Goal: Task Accomplishment & Management: Complete application form

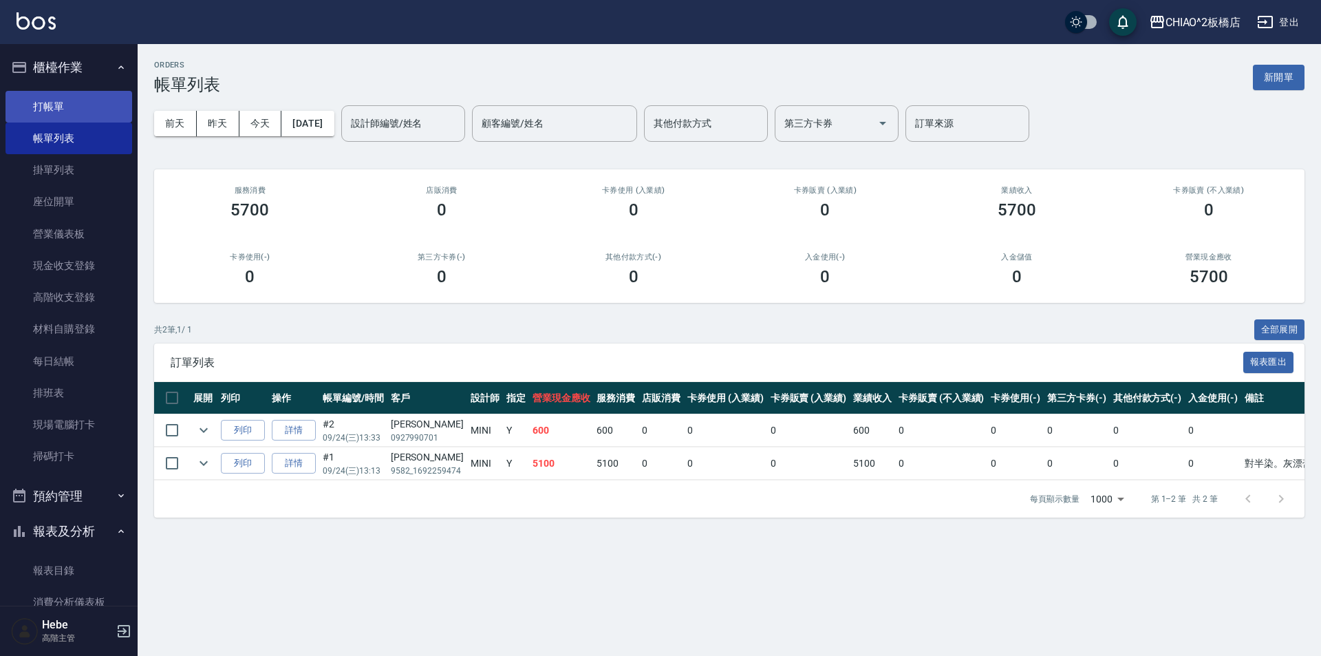
click at [67, 111] on link "打帳單" at bounding box center [69, 107] width 127 height 32
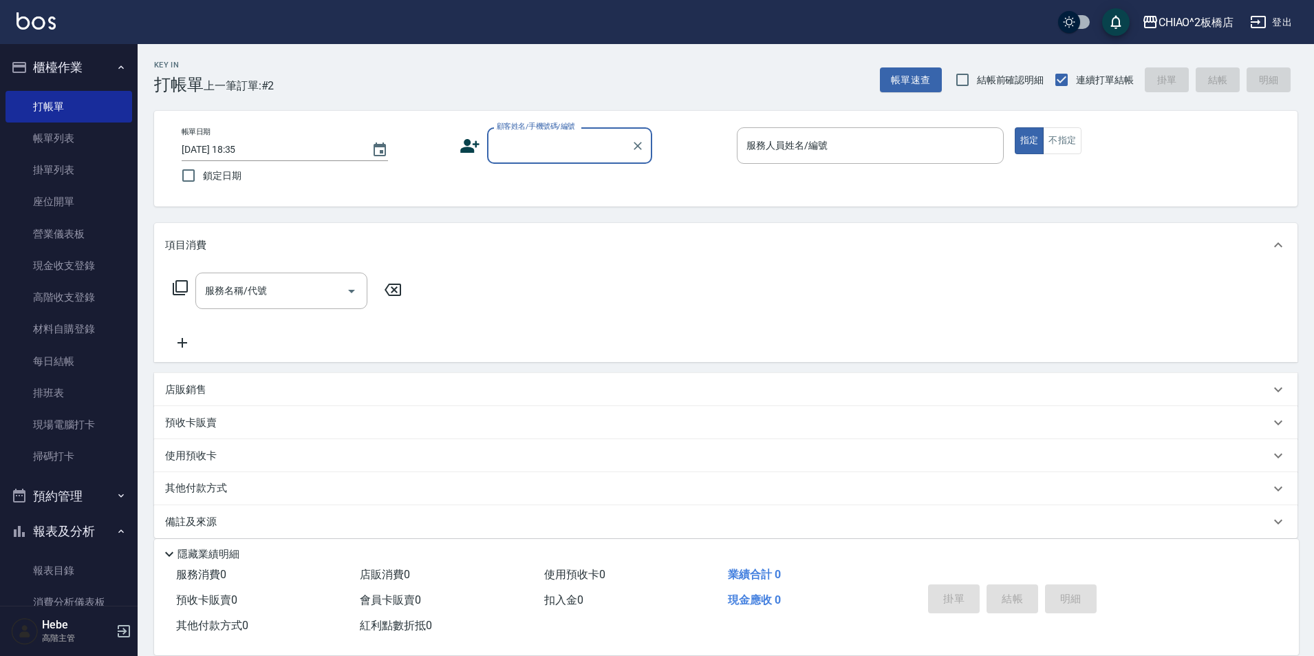
click at [487, 143] on div "顧客姓名/手機號碼/編號" at bounding box center [569, 145] width 165 height 36
type input "q"
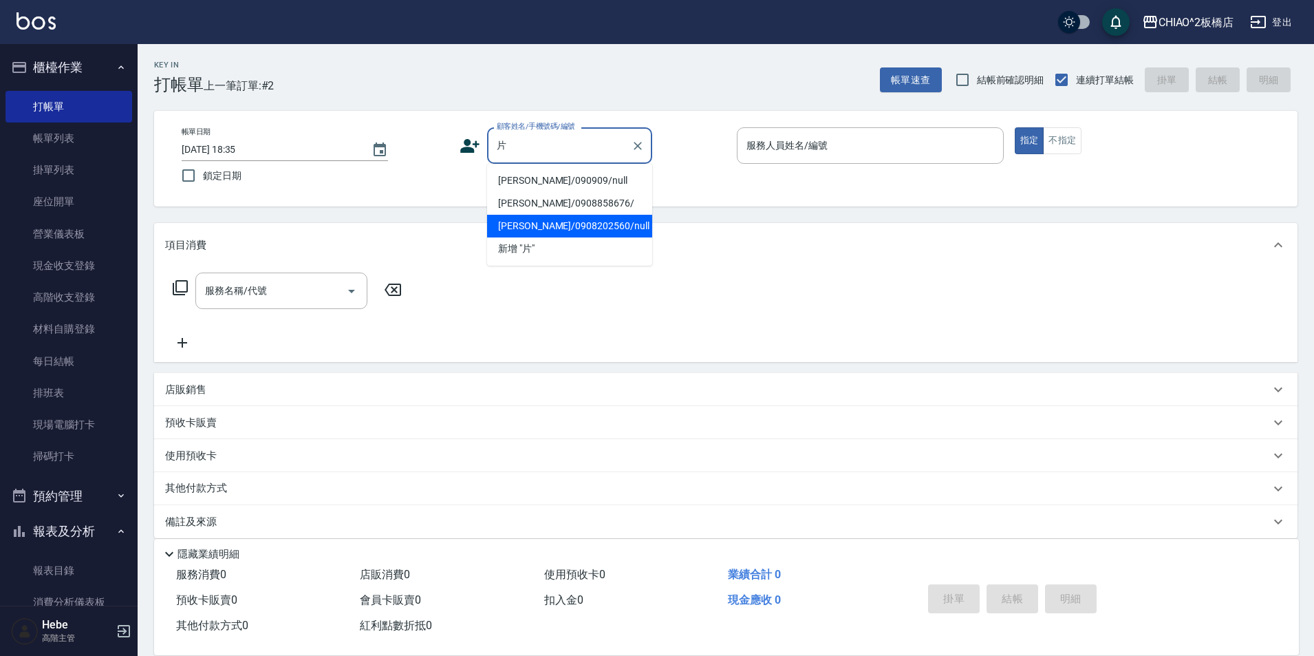
click at [583, 225] on li "[PERSON_NAME]/0908202560/null" at bounding box center [569, 226] width 165 height 23
type input "[PERSON_NAME]/0908202560/null"
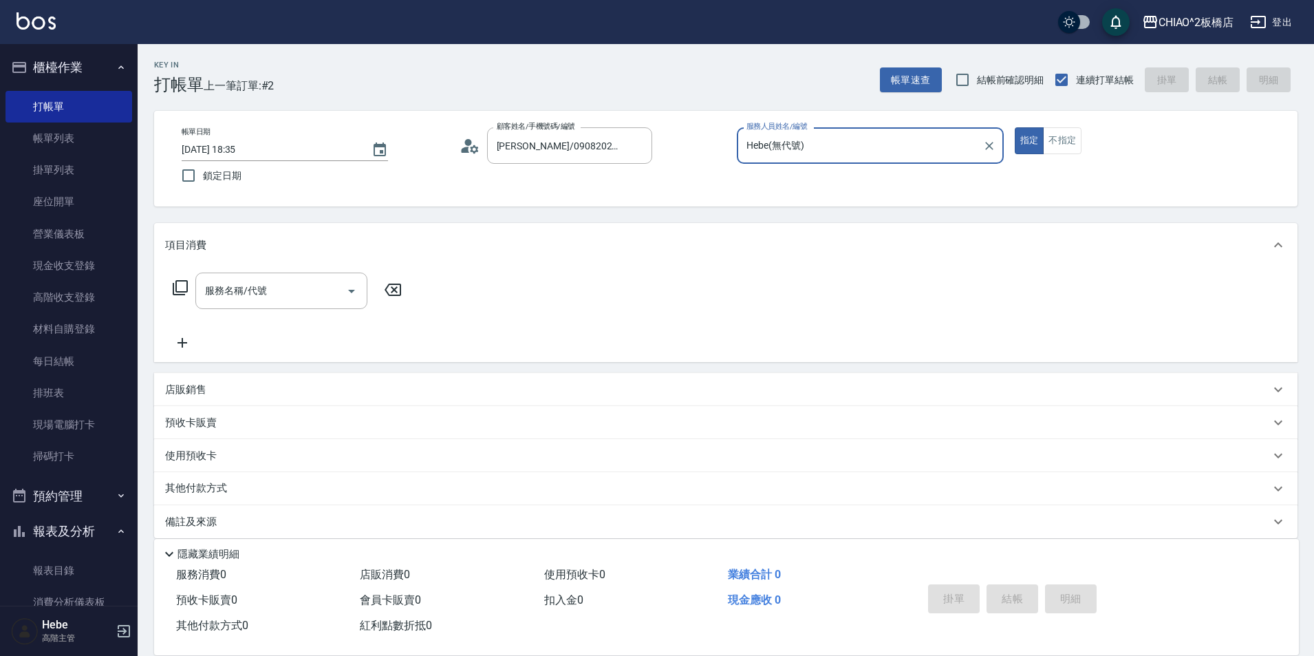
type input "Hebe(無代號)"
click at [472, 147] on icon at bounding box center [474, 148] width 8 height 8
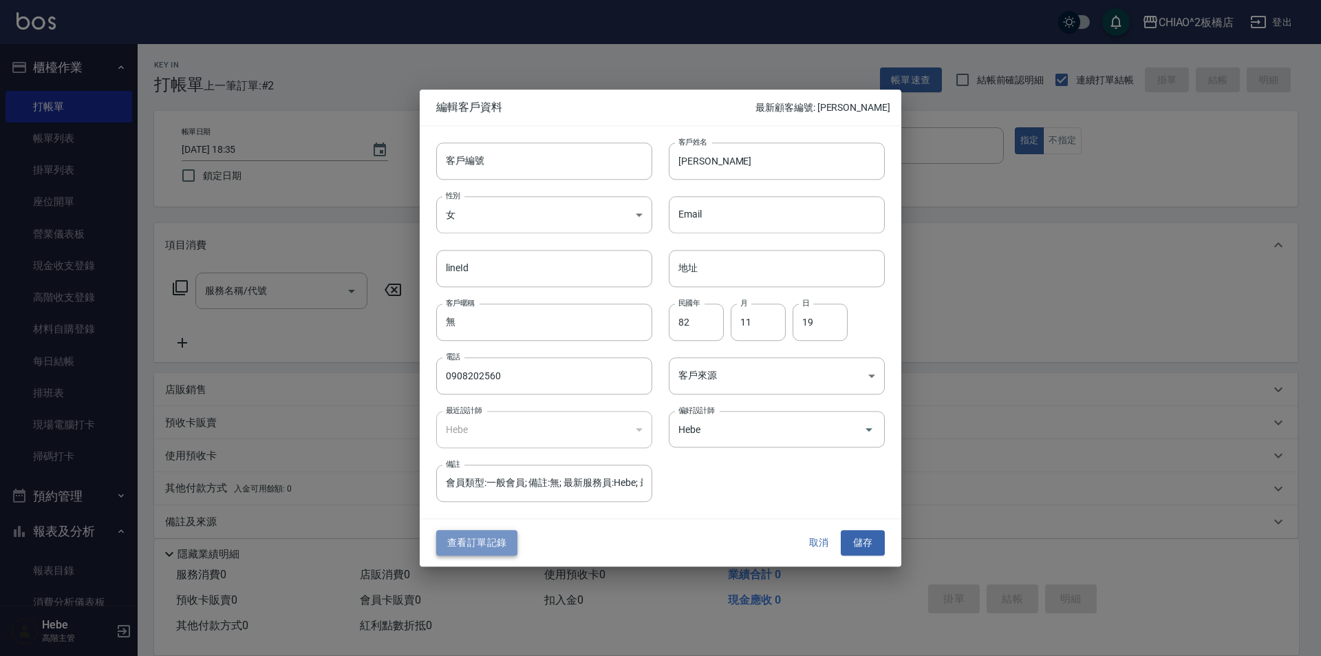
click at [499, 540] on button "查看訂單記錄" at bounding box center [476, 542] width 81 height 25
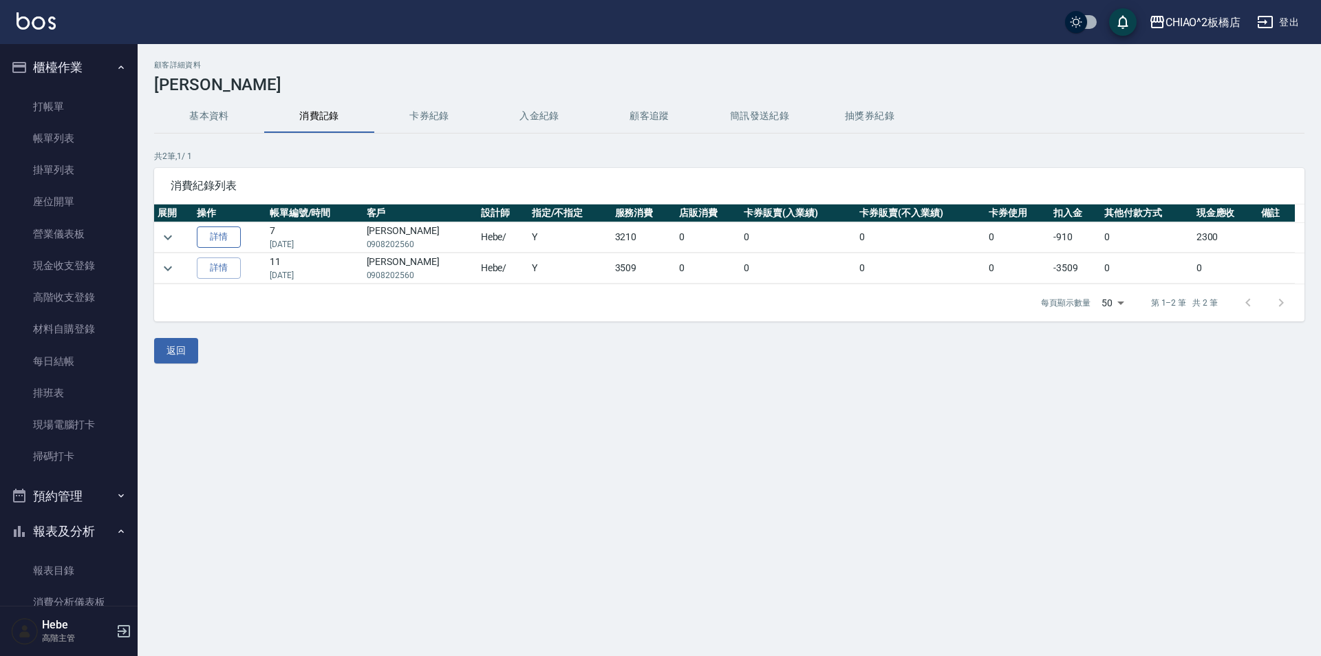
click at [233, 237] on link "詳情" at bounding box center [219, 236] width 44 height 21
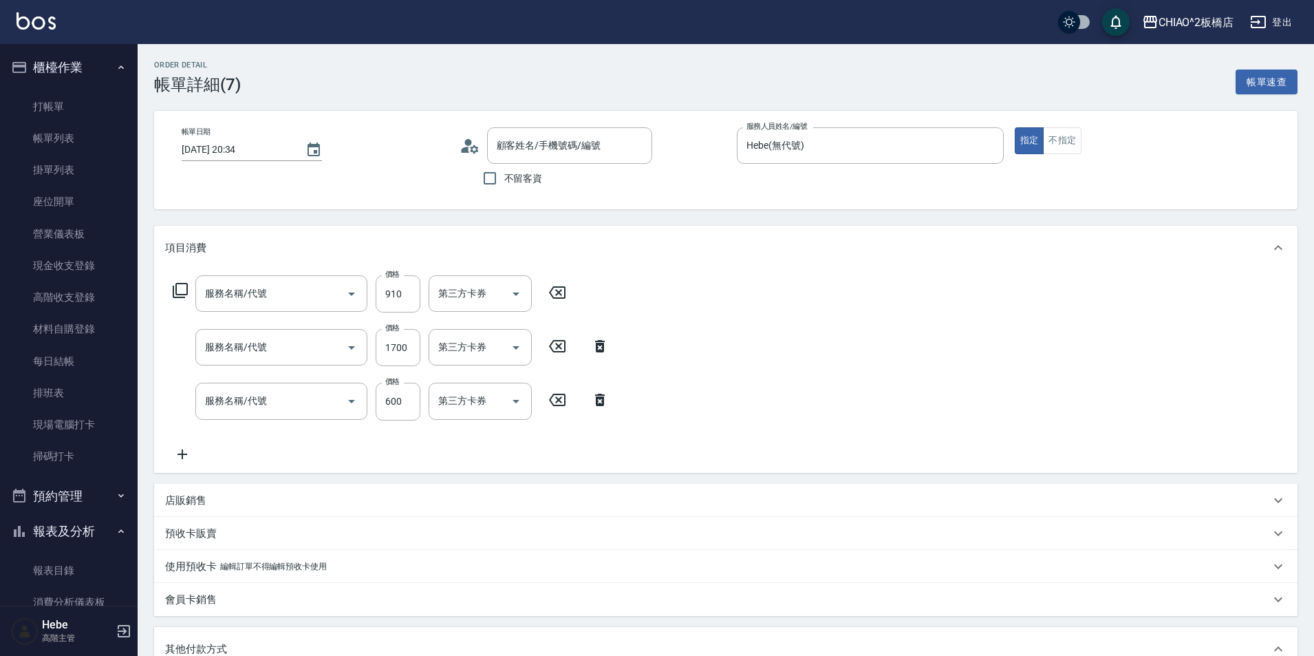
type input "[DATE] 20:34"
type input "Hebe(無代號)"
type input "[PERSON_NAME]鉑金護髮(126204)"
type input "女生染髮指定2000(96698)"
type input "洗剪指定600(96678)"
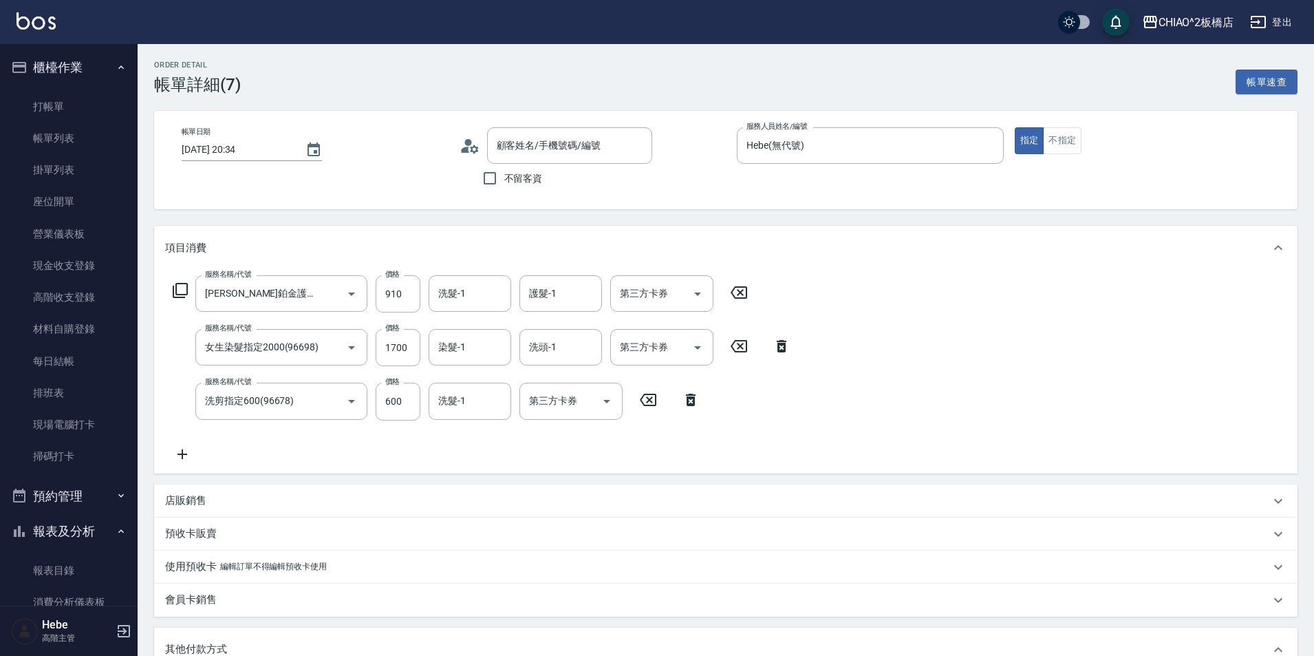
type input "[PERSON_NAME]/0908202560/null"
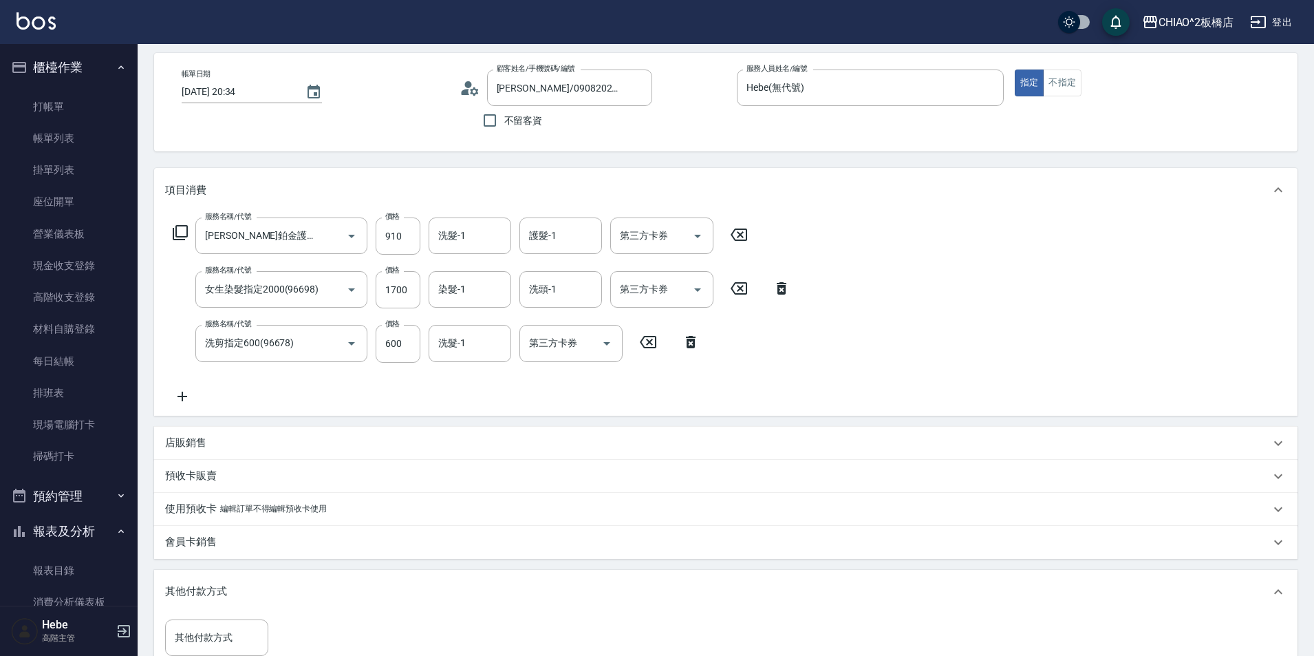
scroll to position [40, 0]
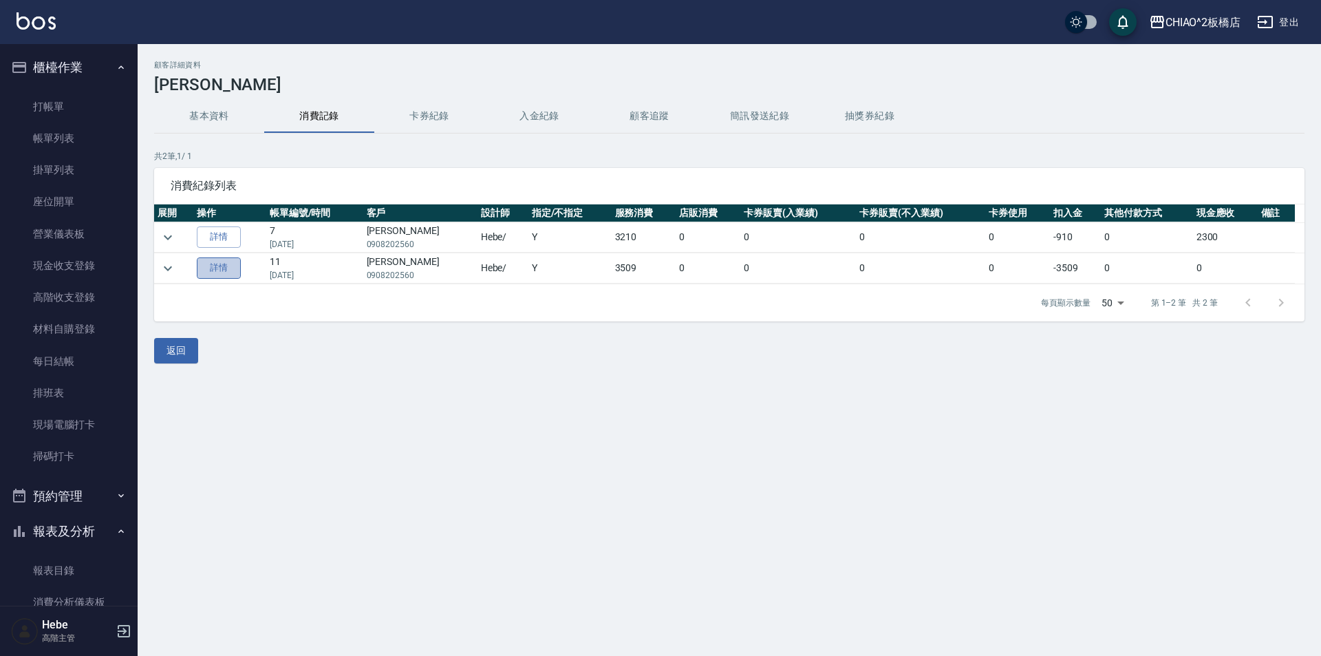
click at [217, 273] on link "詳情" at bounding box center [219, 267] width 44 height 21
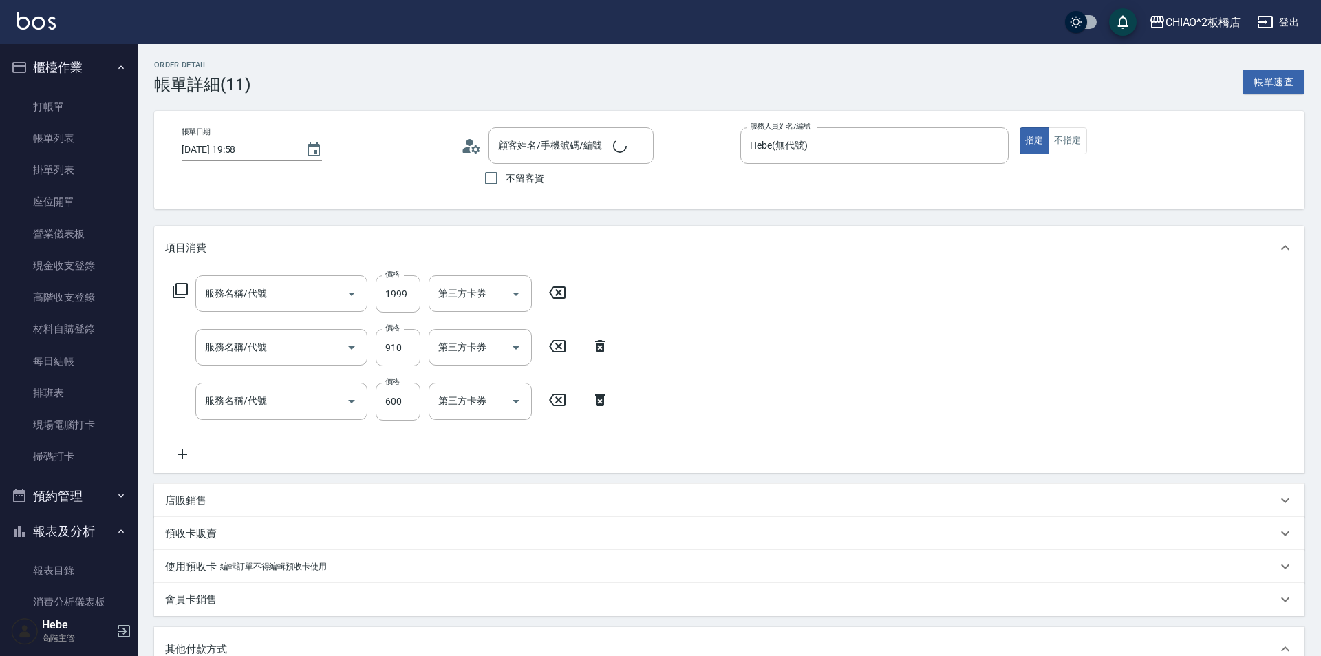
type input "[DATE] 19:58"
type input "Hebe(無代號)"
type input "[PERSON_NAME]/0908202560/null"
type input "女生染髮指定2000(96708)"
type input "[PERSON_NAME]鉑金護髮(126204)"
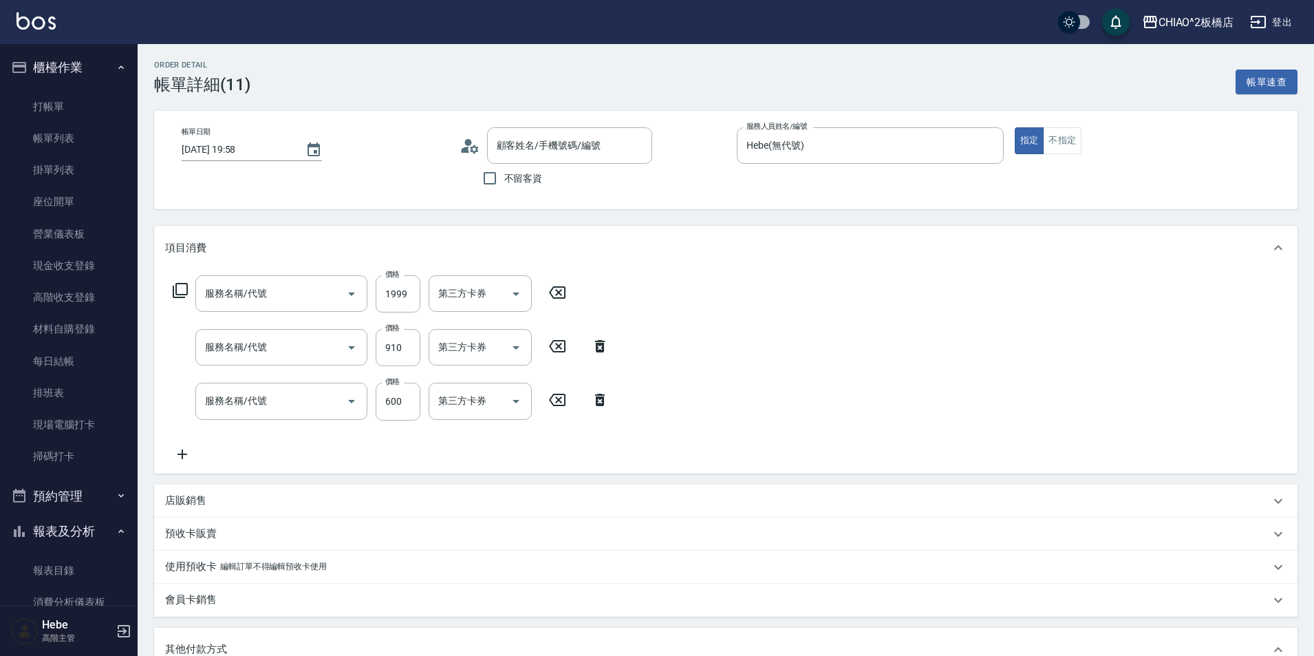
type input "洗剪指定600(96678)"
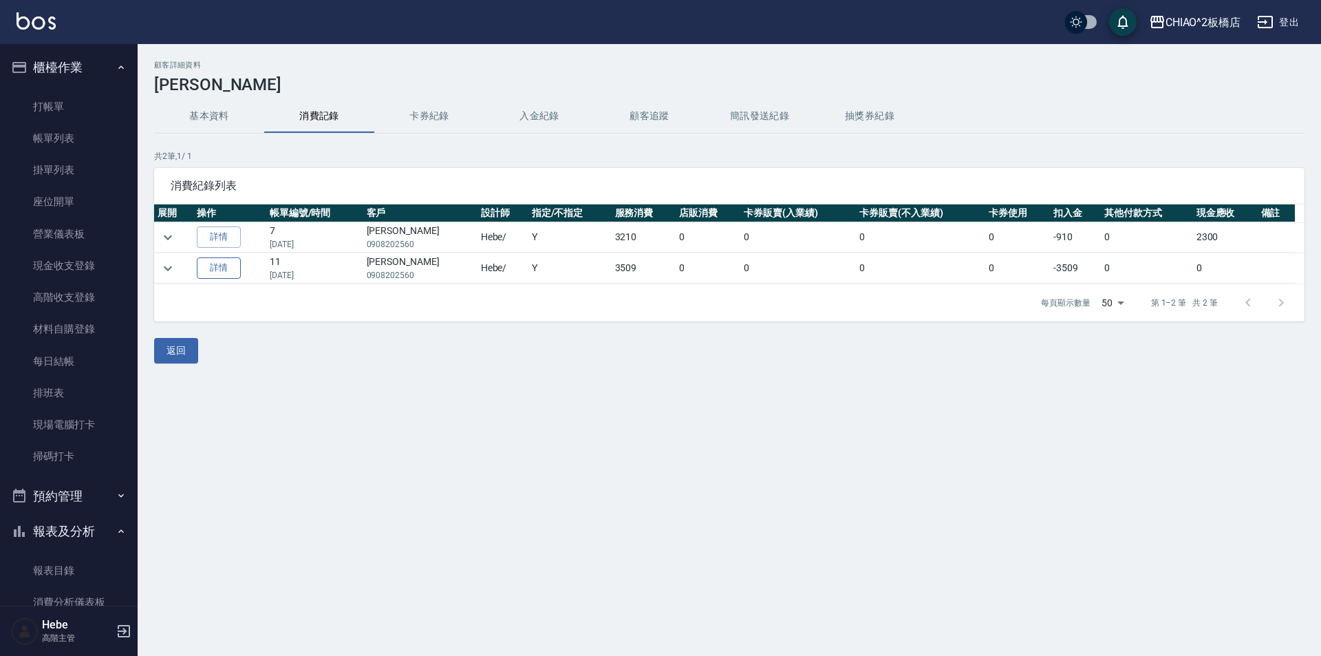
click at [231, 270] on link "詳情" at bounding box center [219, 267] width 44 height 21
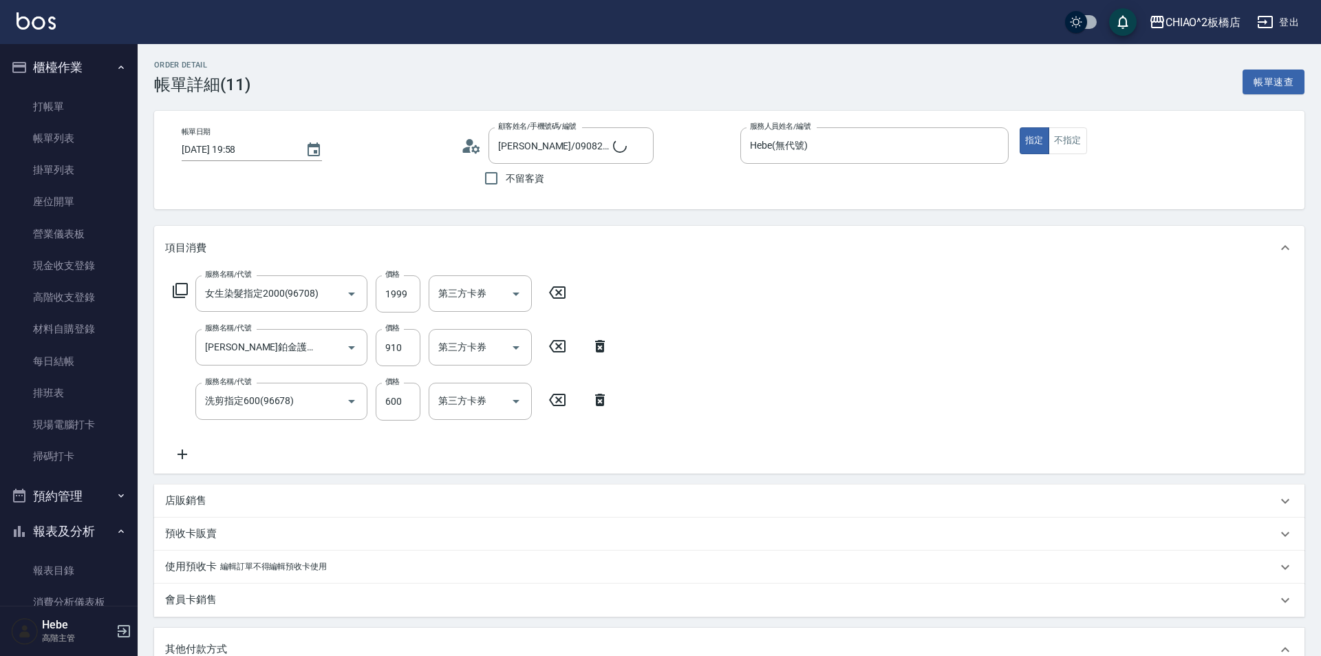
type input "[PERSON_NAME]/0908202560/null"
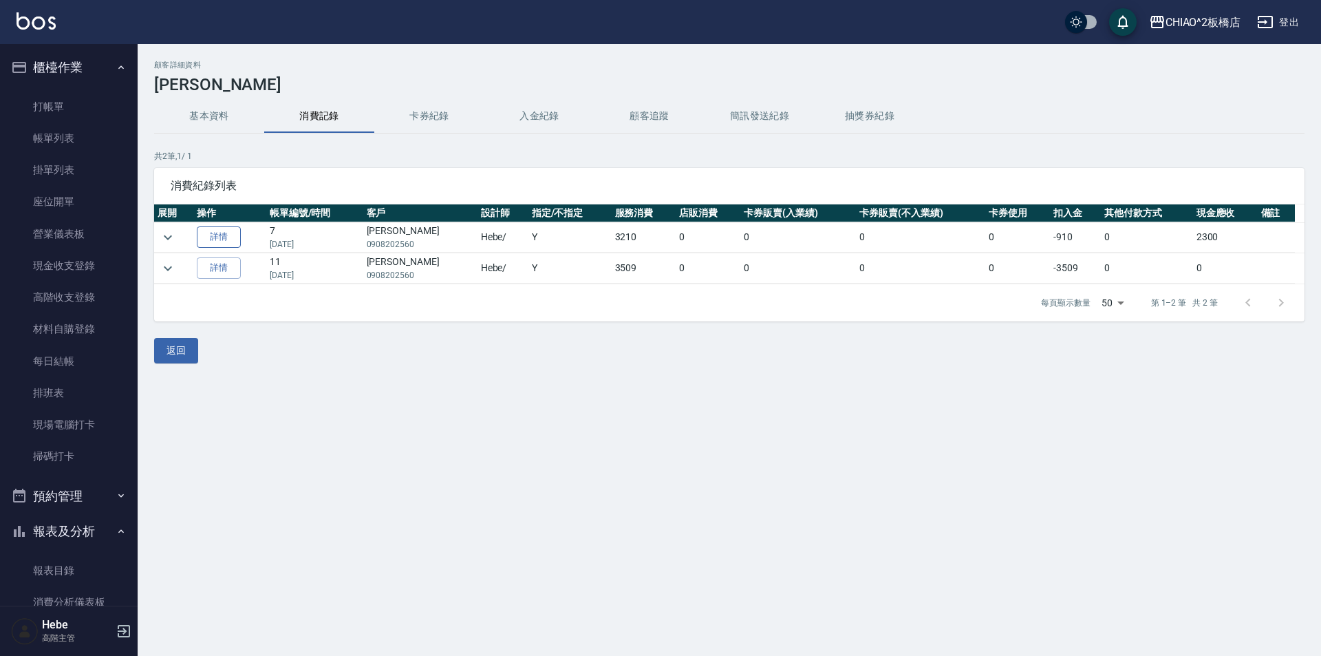
click at [223, 240] on link "詳情" at bounding box center [219, 236] width 44 height 21
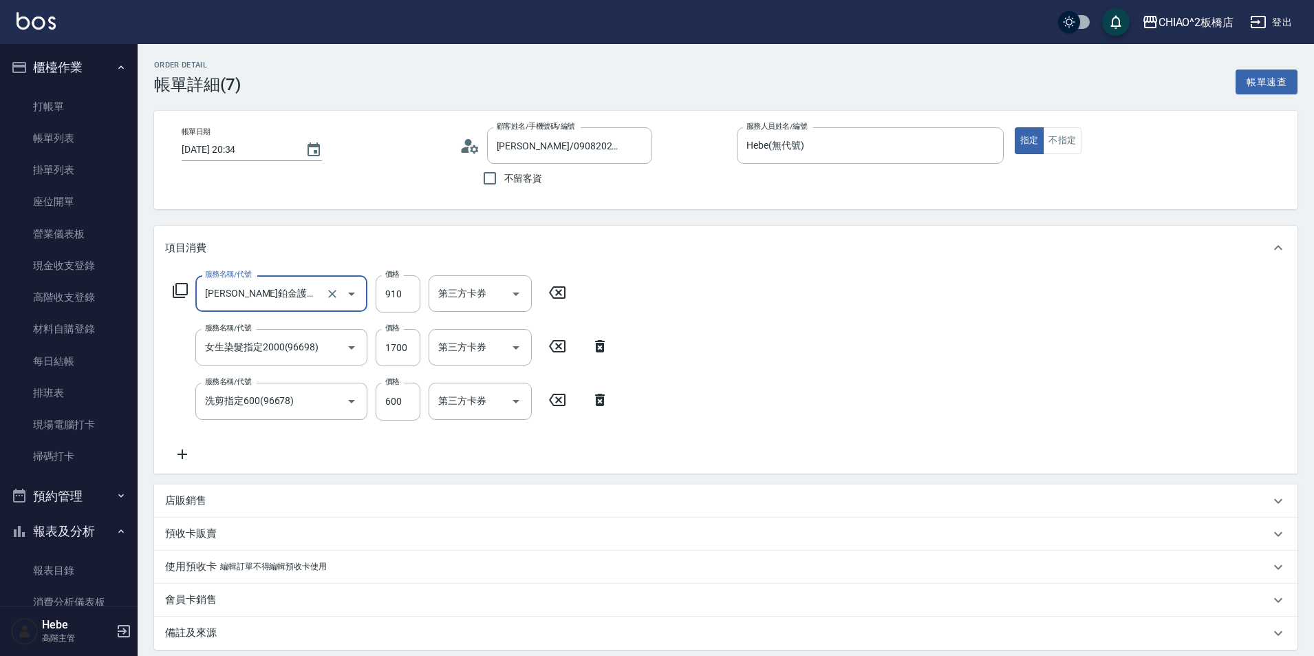
type input "[PERSON_NAME]/0908202560/null"
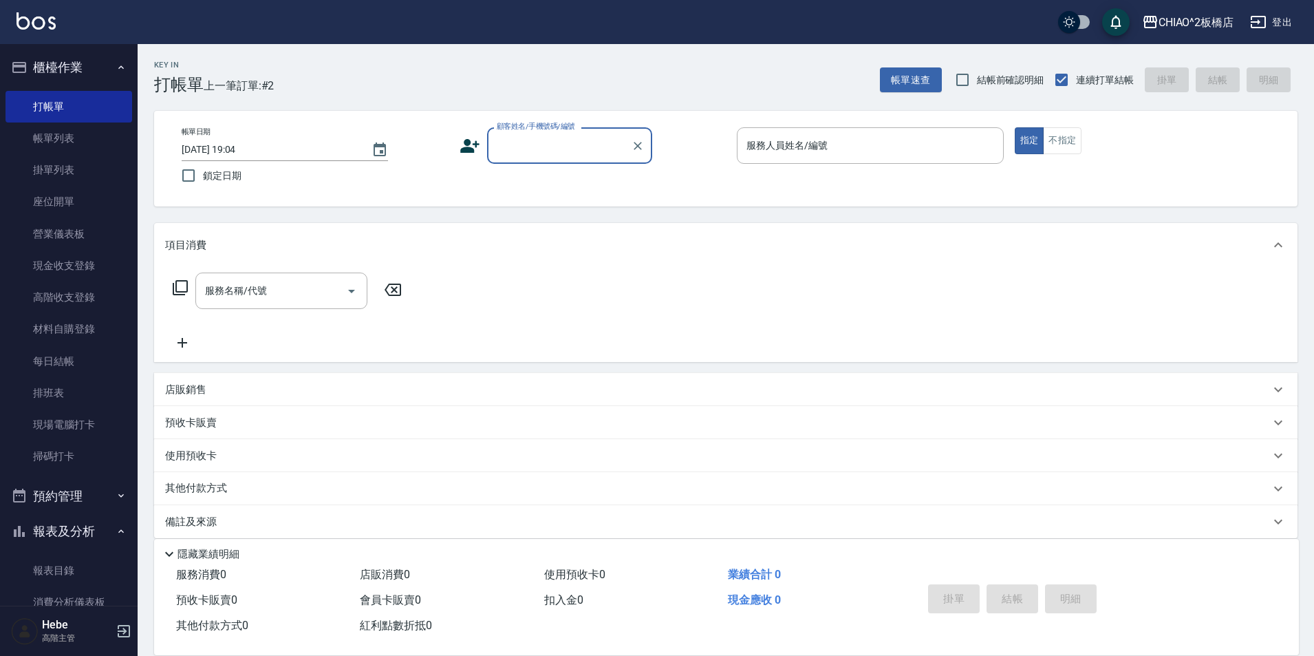
click at [526, 146] on input "顧客姓名/手機號碼/編號" at bounding box center [559, 145] width 132 height 24
click at [555, 172] on li "[PERSON_NAME]/090909/null" at bounding box center [569, 180] width 165 height 23
type input "[PERSON_NAME]/090909/null"
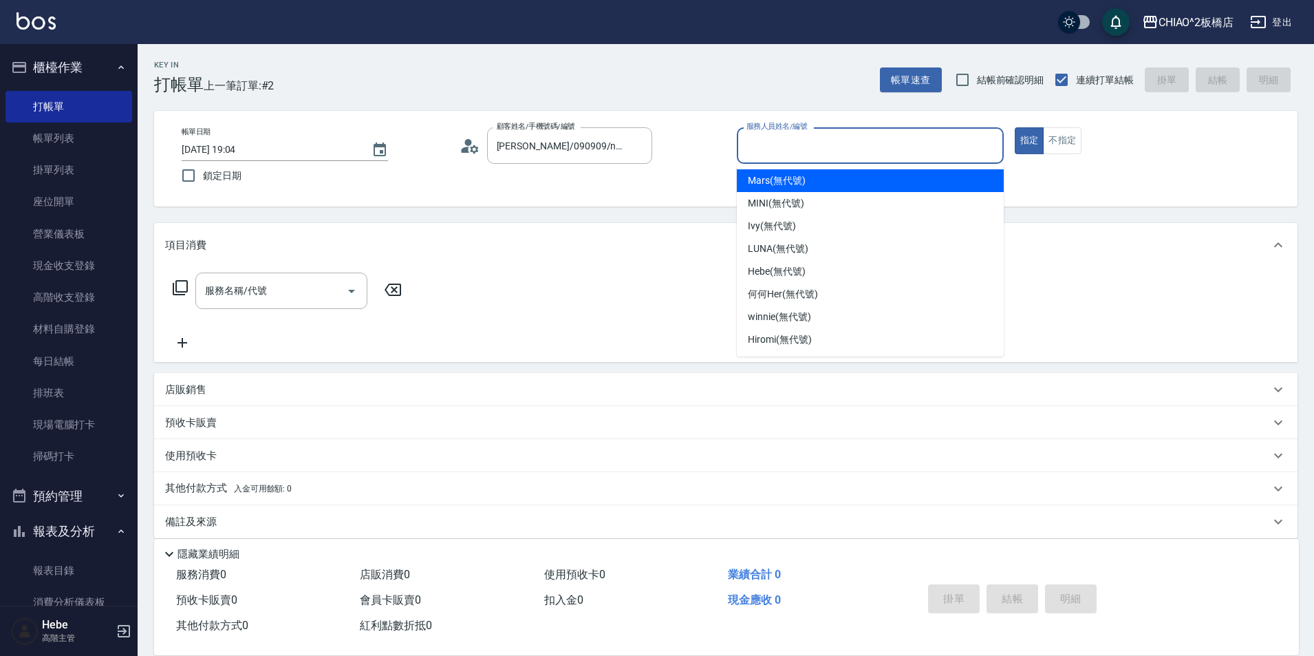
click at [786, 142] on input "服務人員姓名/編號" at bounding box center [870, 145] width 255 height 24
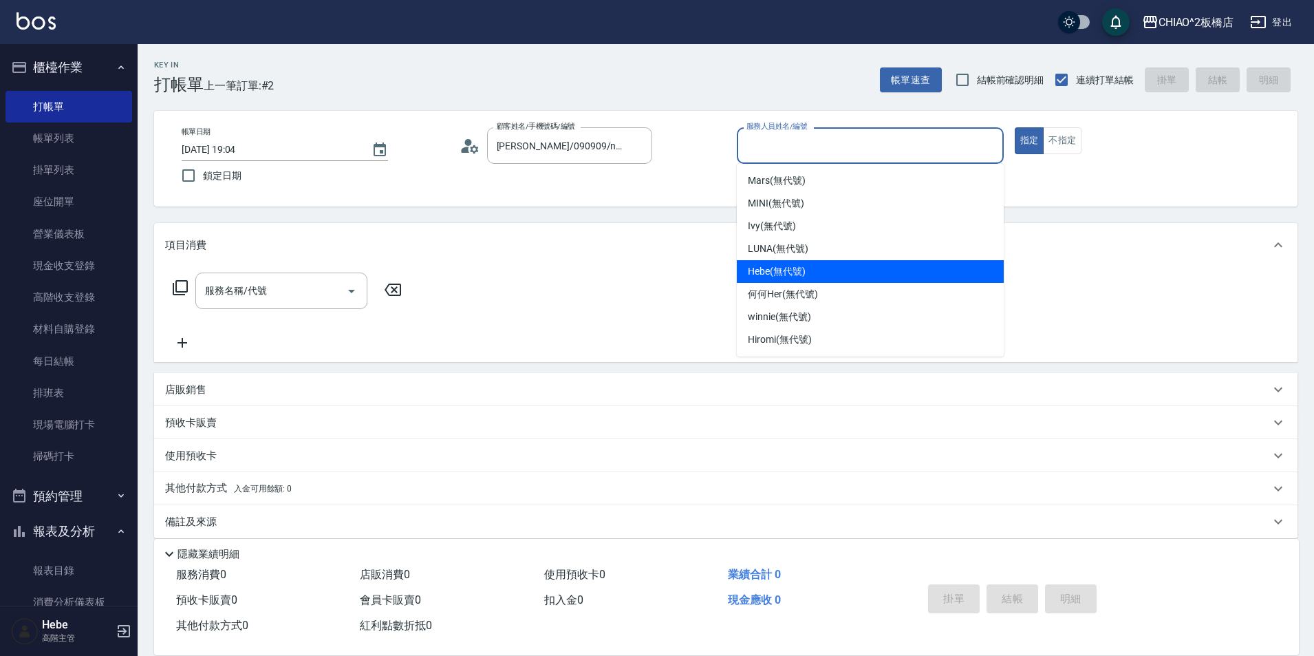
click at [788, 271] on span "Hebe (無代號)" at bounding box center [777, 271] width 58 height 14
type input "Hebe(無代號)"
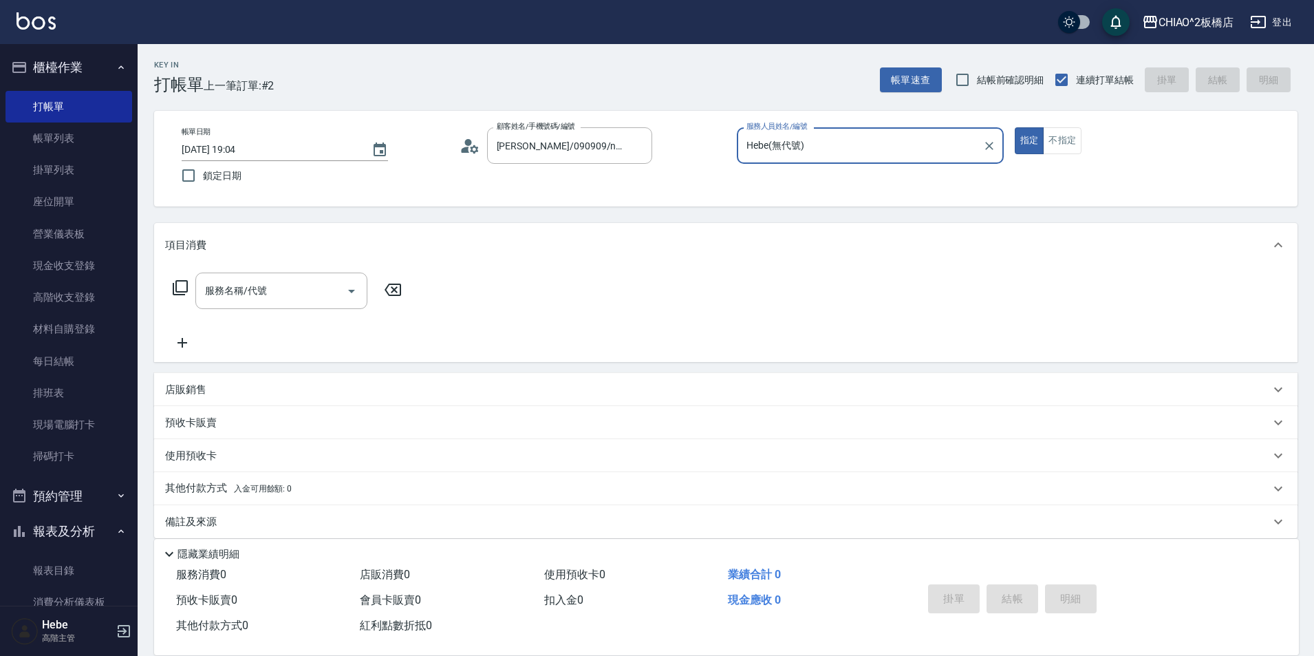
click at [464, 147] on icon at bounding box center [465, 150] width 8 height 6
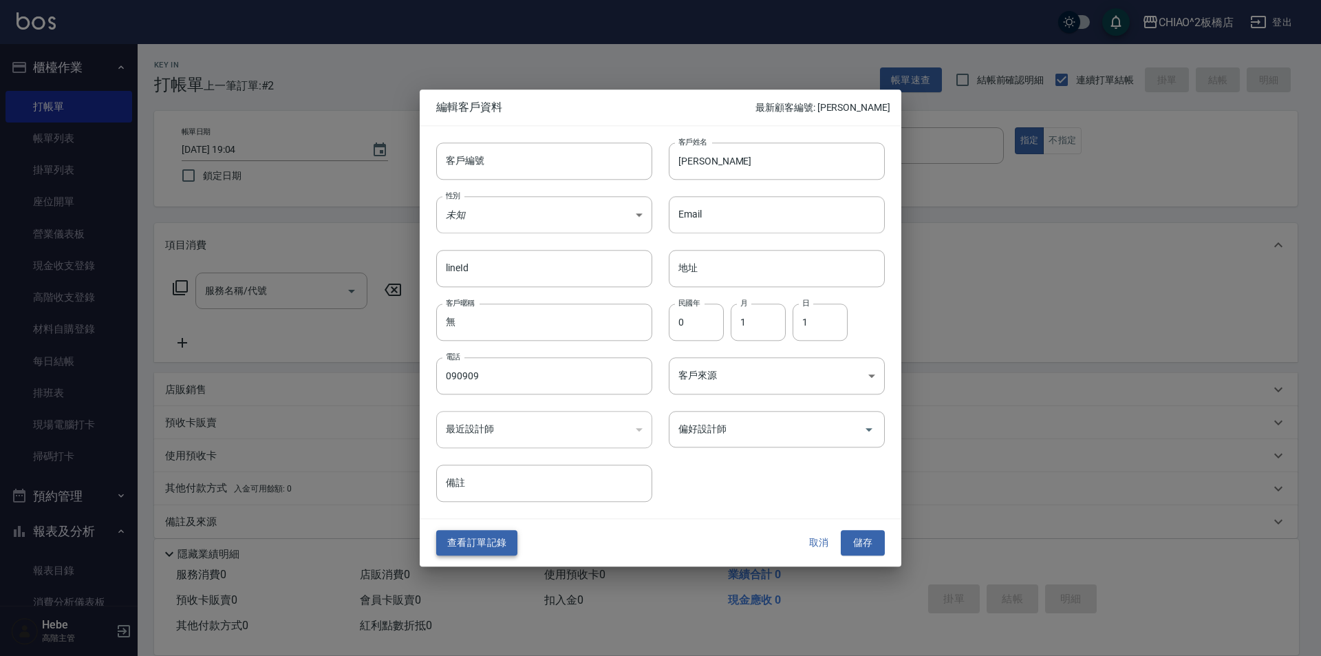
click at [493, 532] on button "查看訂單記錄" at bounding box center [476, 542] width 81 height 25
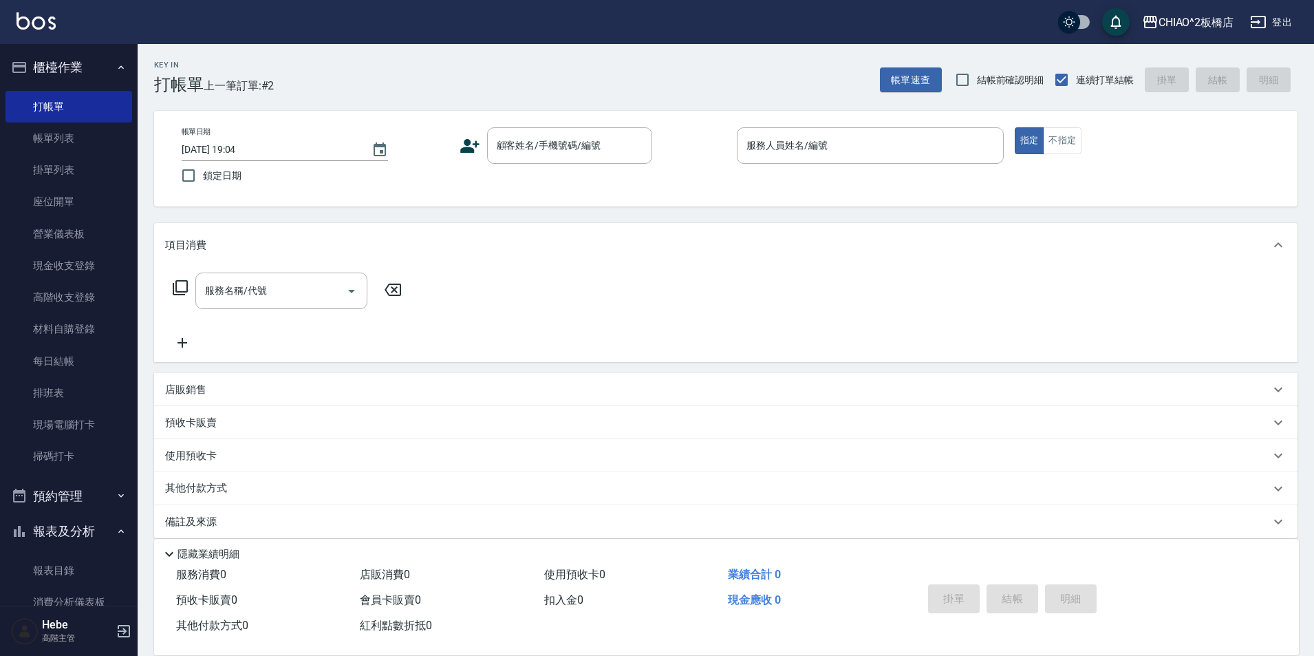
click at [507, 102] on div "Key In 打帳單 上一筆訂單:#2 帳單速查 結帳前確認明細 連續打單結帳 掛單 結帳 明細 帳單日期 [DATE] 19:04 鎖定日期 顧客姓名/手機…" at bounding box center [726, 357] width 1176 height 626
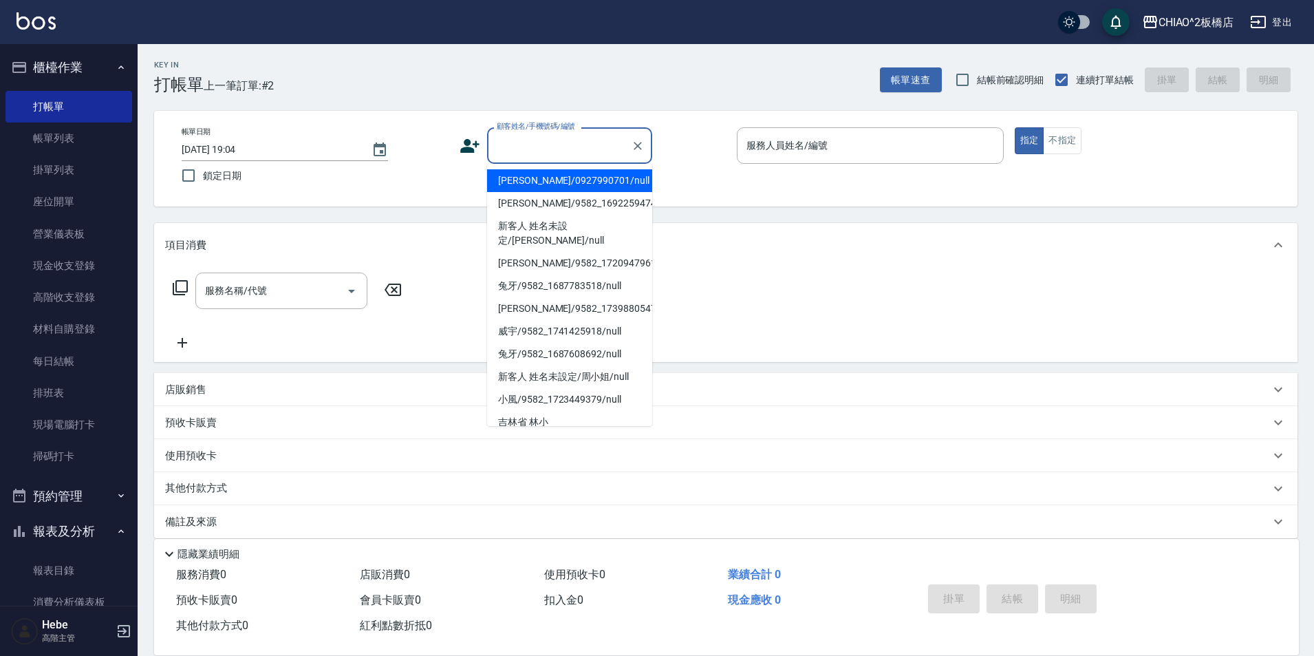
click at [521, 150] on input "顧客姓名/手機號碼/編號" at bounding box center [559, 145] width 132 height 24
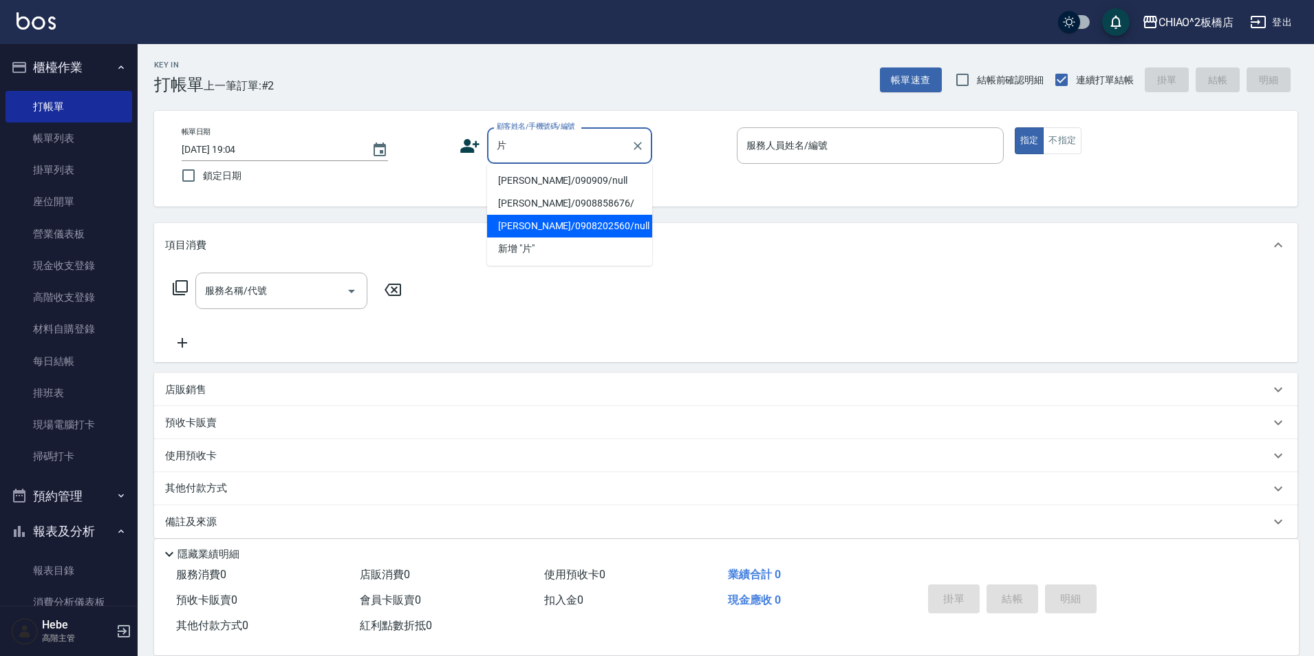
click at [581, 230] on li "[PERSON_NAME]/0908202560/null" at bounding box center [569, 226] width 165 height 23
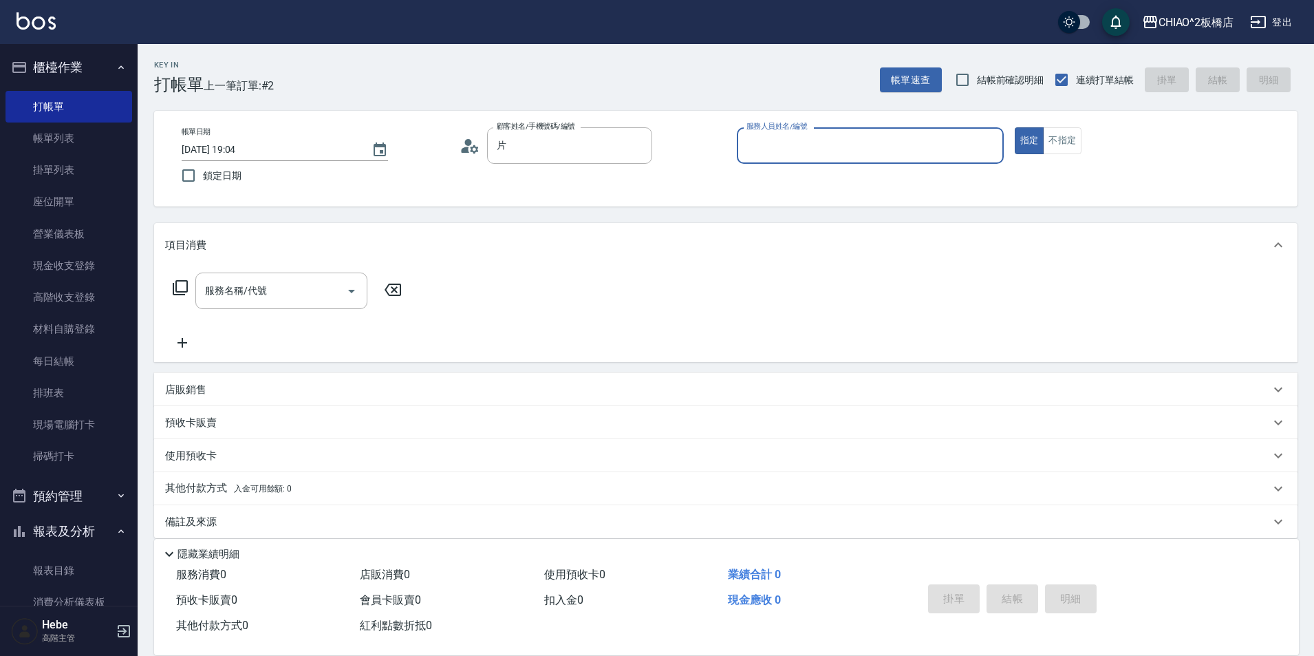
type input "[PERSON_NAME]/0908202560/null"
type input "Hebe(無代號)"
click at [246, 284] on div "服務名稱/代號 服務名稱/代號" at bounding box center [281, 290] width 172 height 36
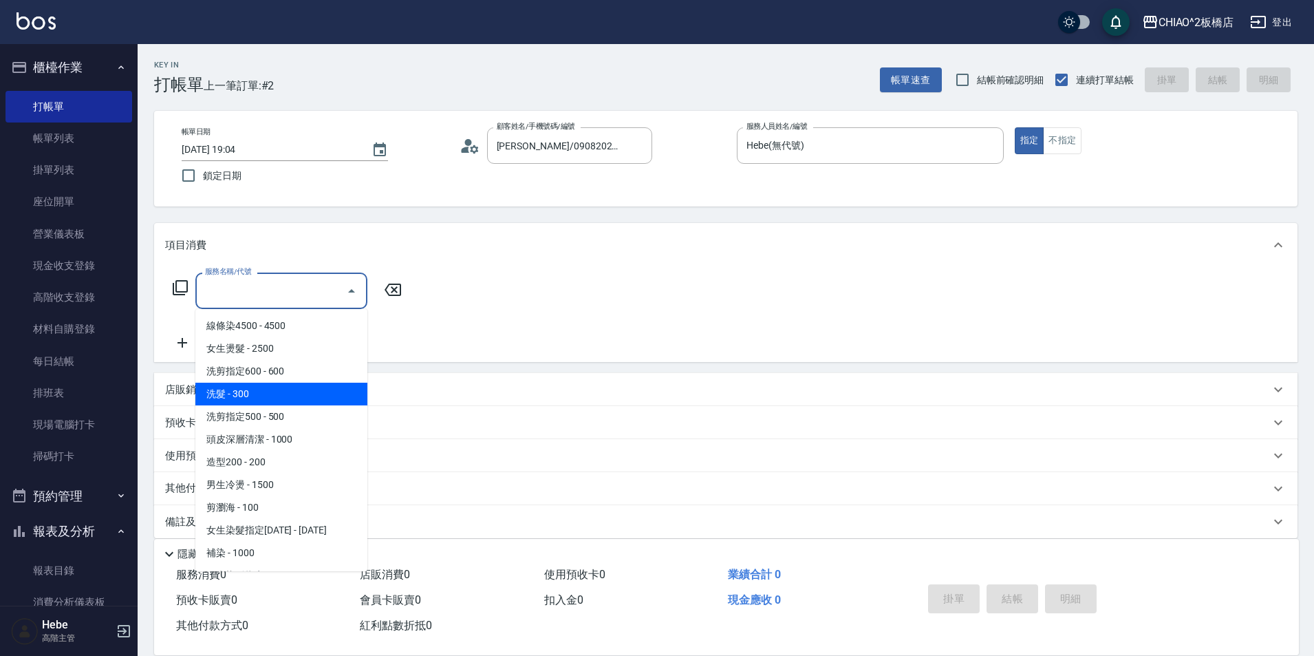
click at [255, 389] on span "洗髮 - 300" at bounding box center [281, 393] width 172 height 23
type input "洗髮(96679)"
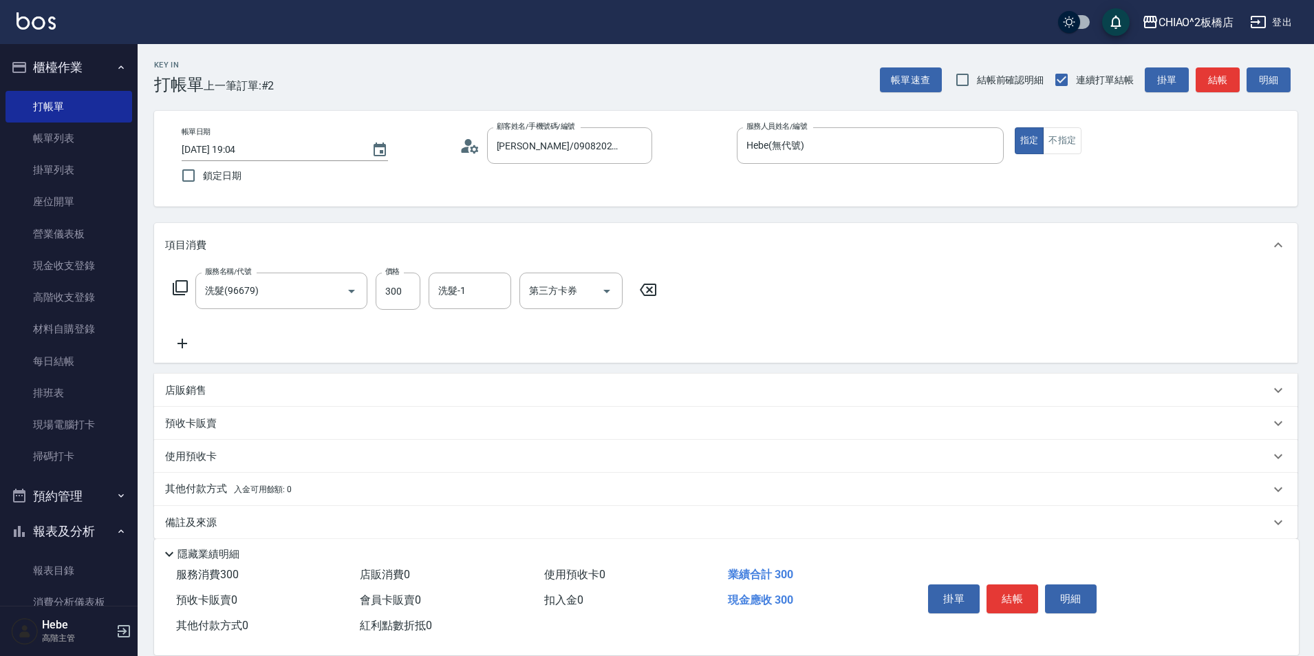
click at [184, 345] on icon at bounding box center [182, 343] width 34 height 17
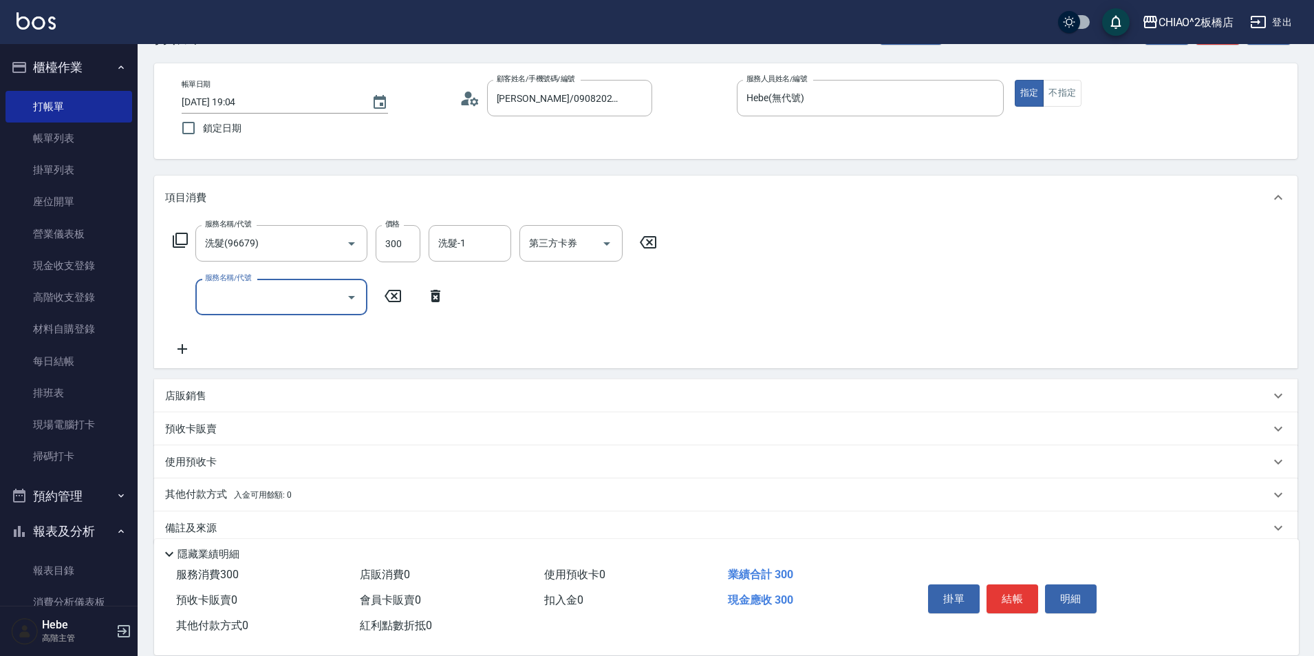
scroll to position [68, 0]
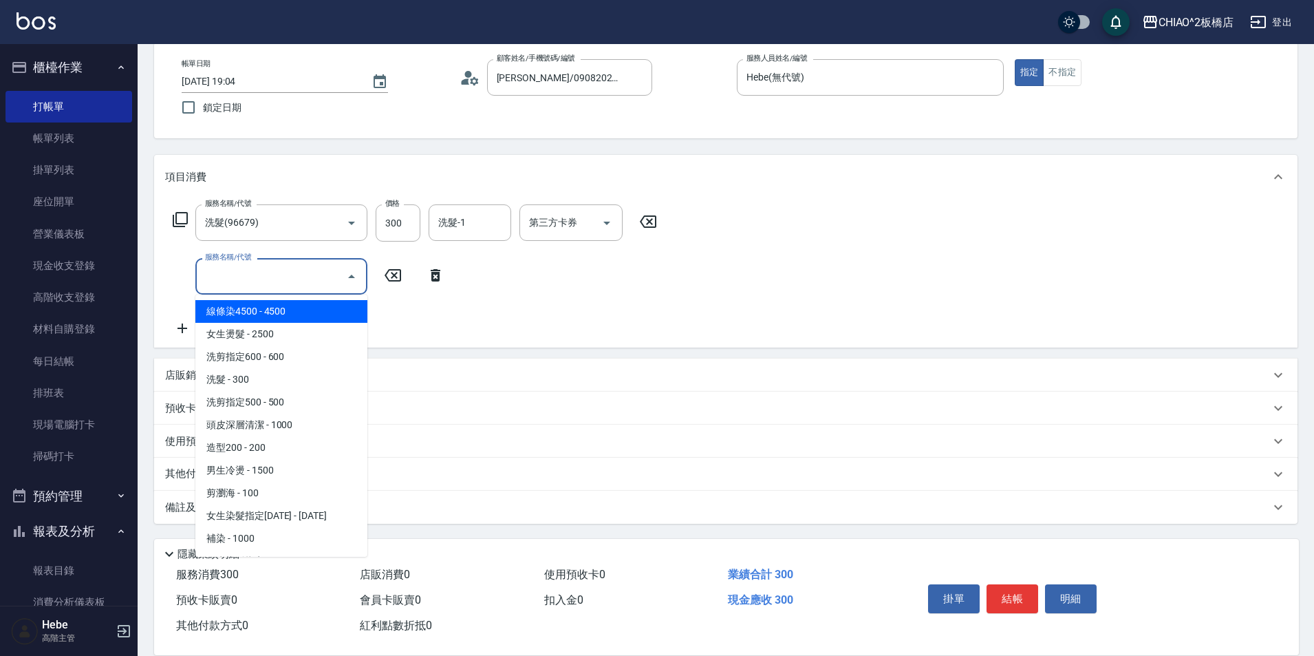
click at [252, 269] on input "服務名稱/代號" at bounding box center [271, 276] width 139 height 24
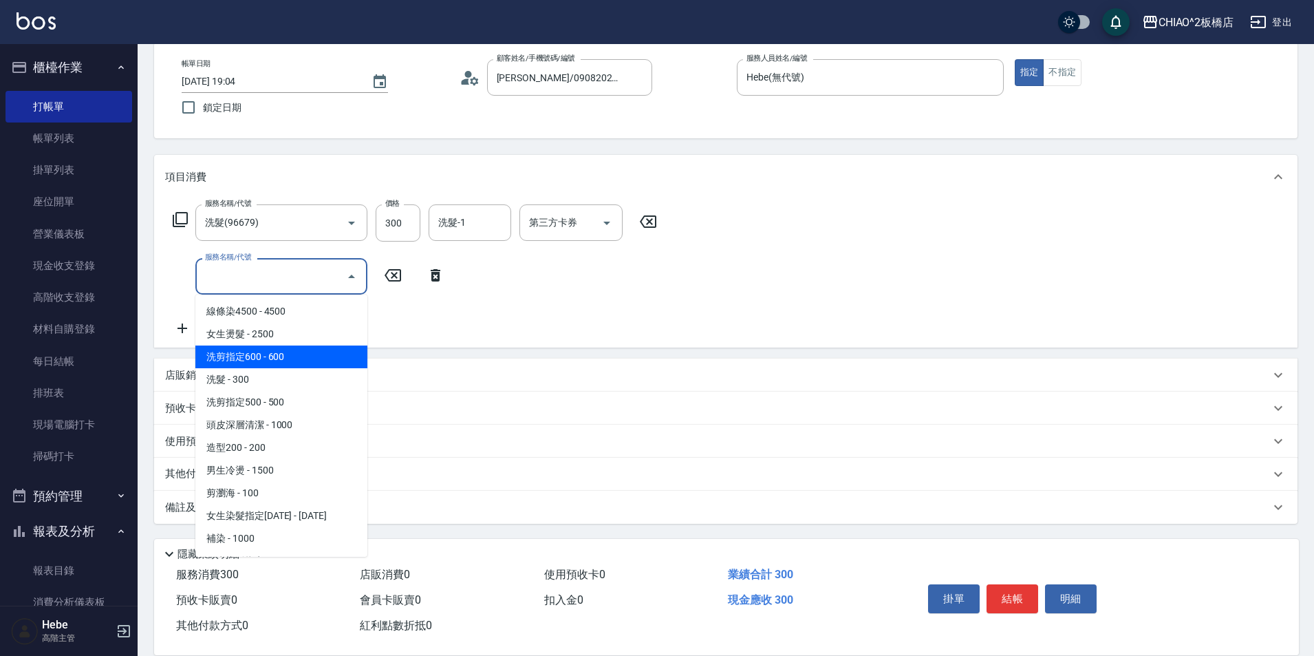
scroll to position [138, 0]
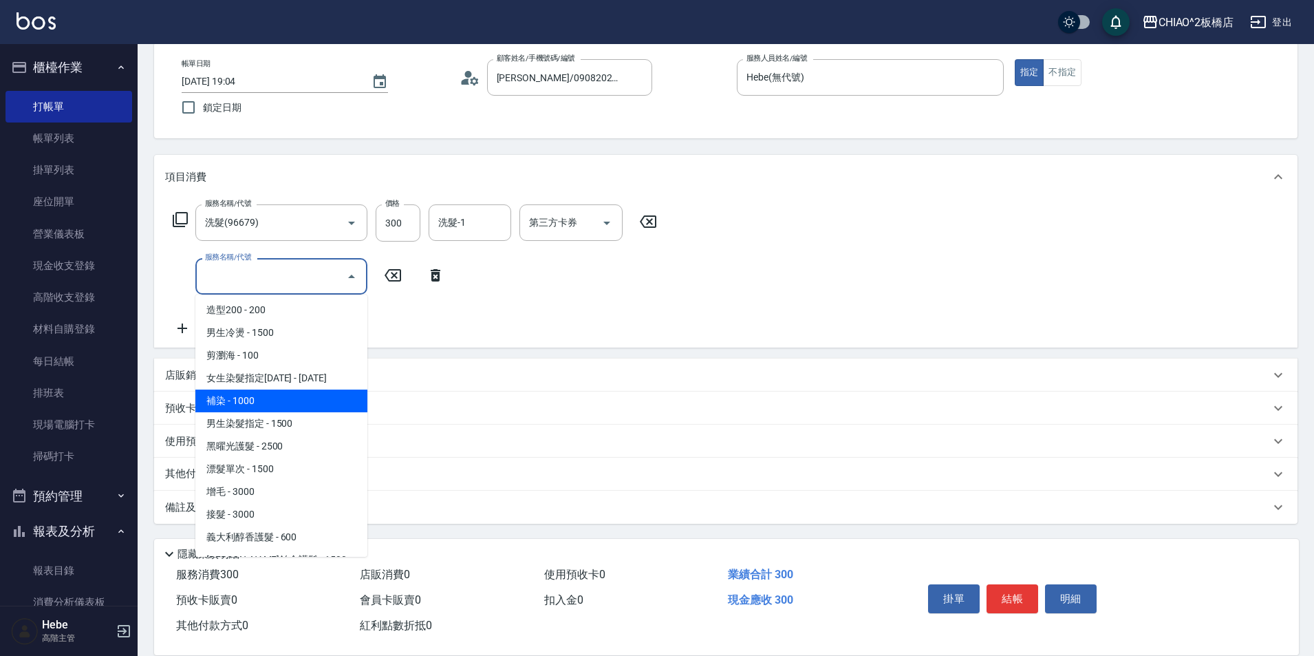
drag, startPoint x: 274, startPoint y: 391, endPoint x: 246, endPoint y: 330, distance: 67.7
click at [274, 390] on span "補染 - 1000" at bounding box center [281, 400] width 172 height 23
type input "補染(96701)"
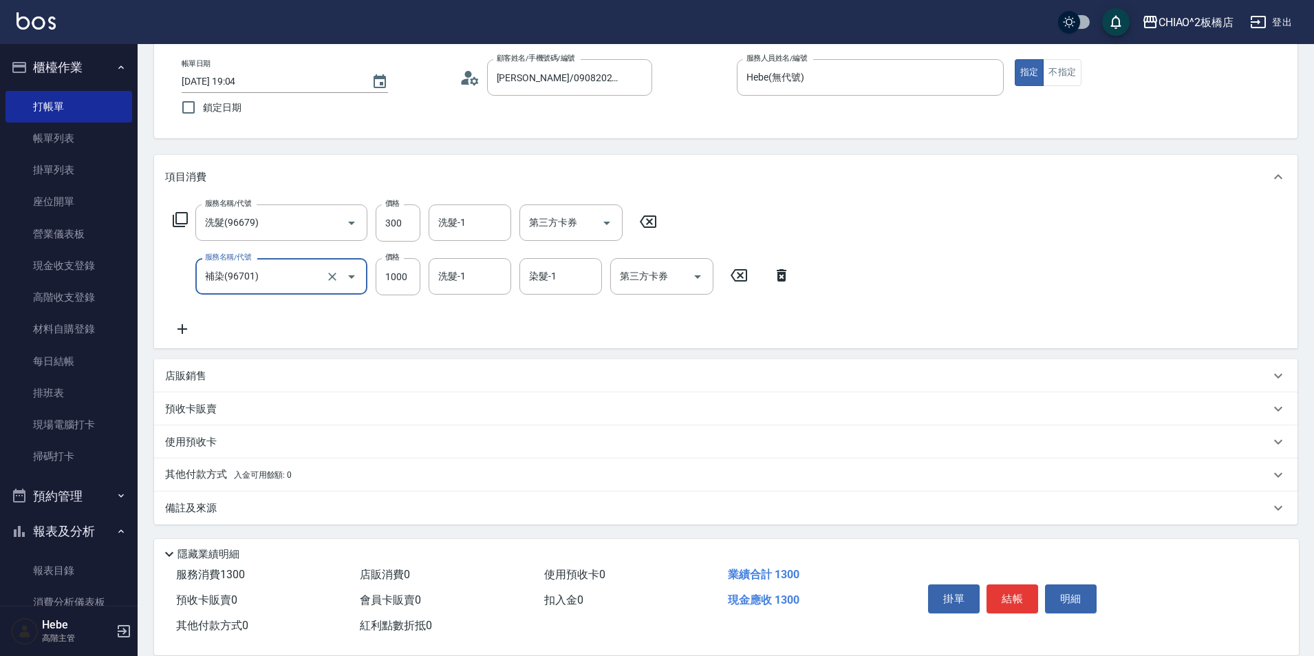
click at [185, 328] on icon at bounding box center [182, 329] width 34 height 17
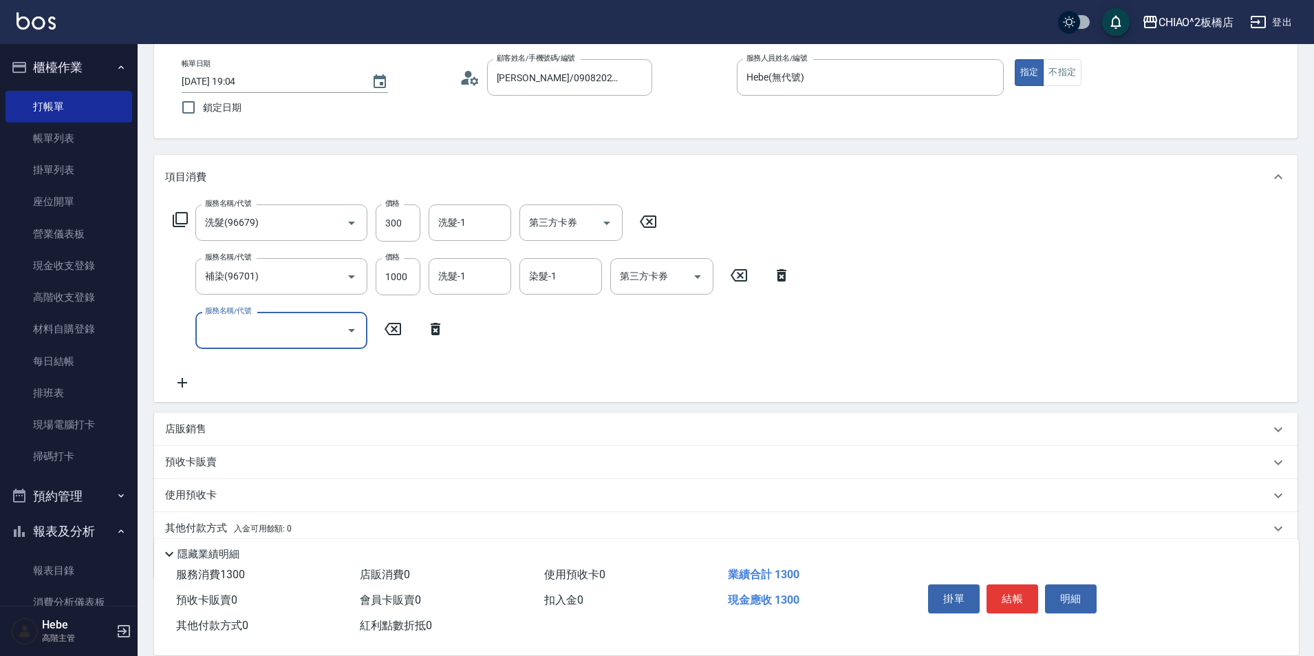
click at [260, 321] on input "服務名稱/代號" at bounding box center [271, 330] width 139 height 24
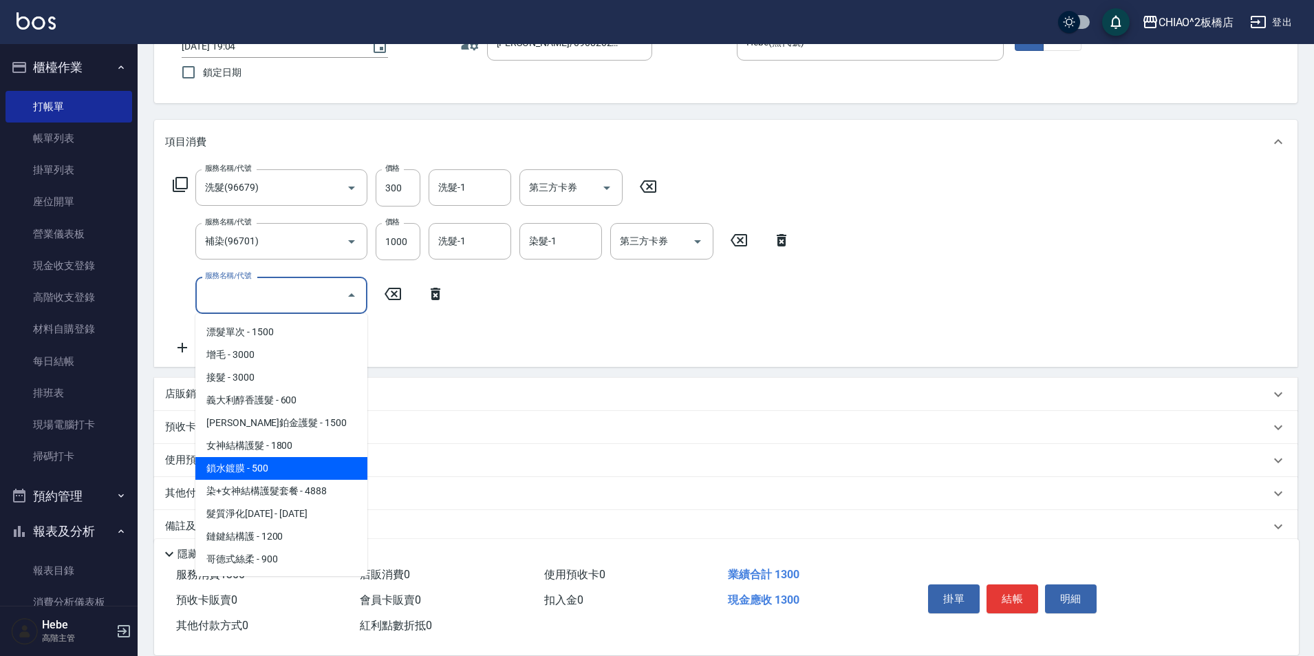
scroll to position [122, 0]
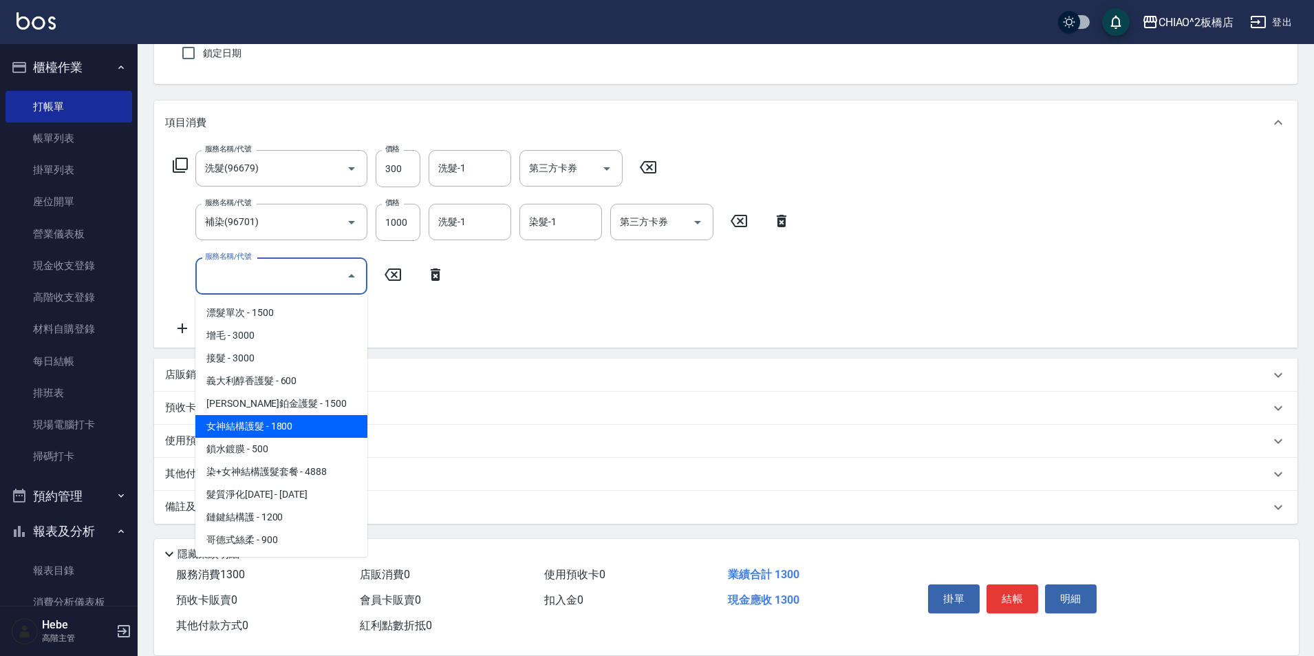
click at [285, 426] on span "女神結構護髮 - 1800" at bounding box center [281, 426] width 172 height 23
type input "女神結構護髮(126205)"
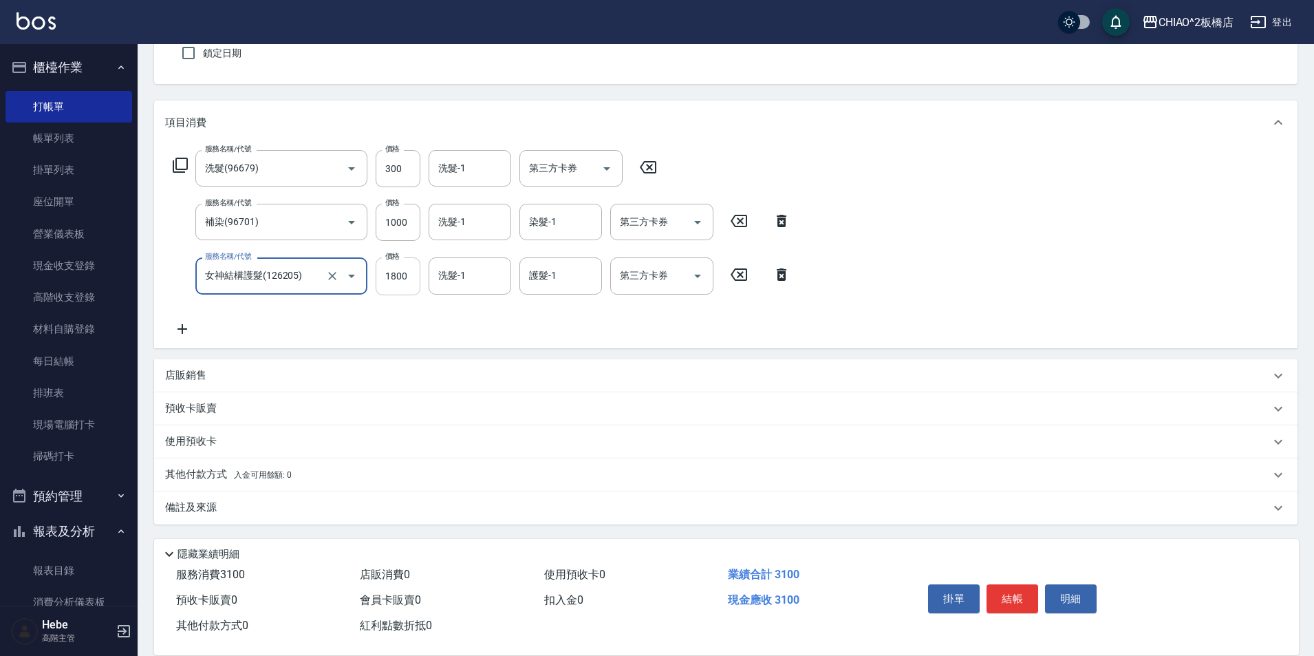
click at [405, 276] on input "1800" at bounding box center [398, 275] width 45 height 37
click at [405, 275] on input "0" at bounding box center [398, 275] width 45 height 37
type input "1620"
click at [1020, 596] on button "結帳" at bounding box center [1012, 598] width 52 height 29
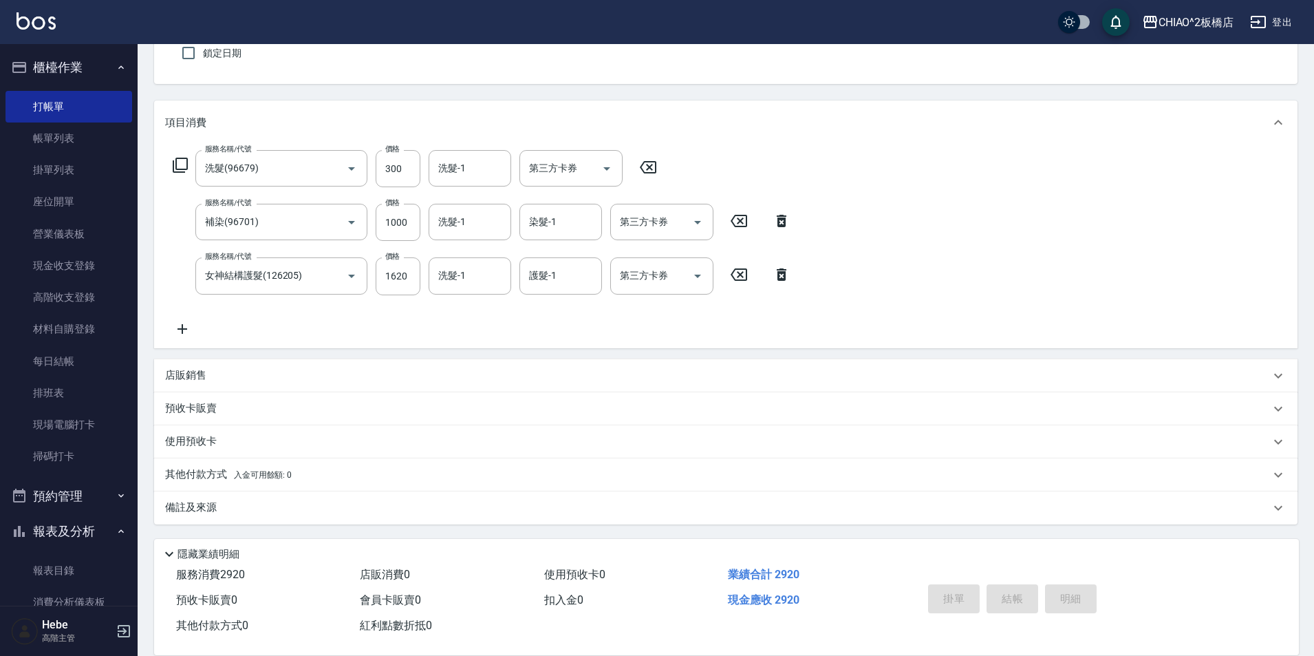
type input "[DATE] 19:05"
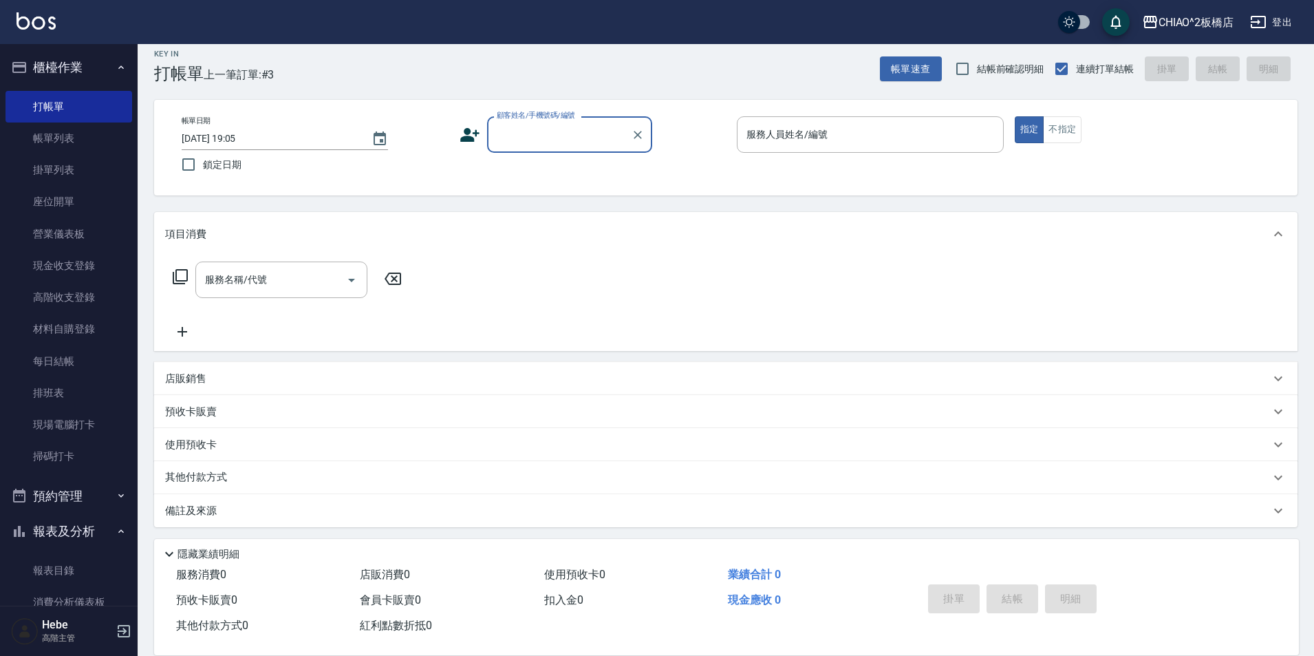
scroll to position [14, 0]
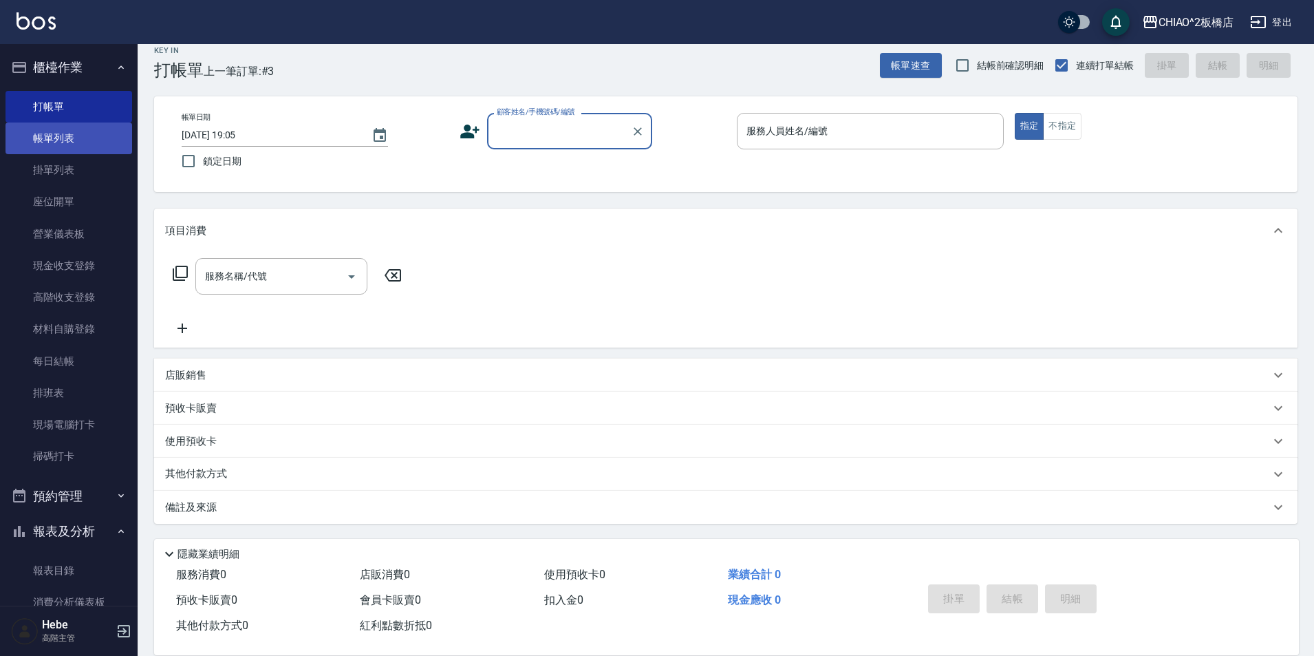
click at [66, 135] on link "帳單列表" at bounding box center [69, 138] width 127 height 32
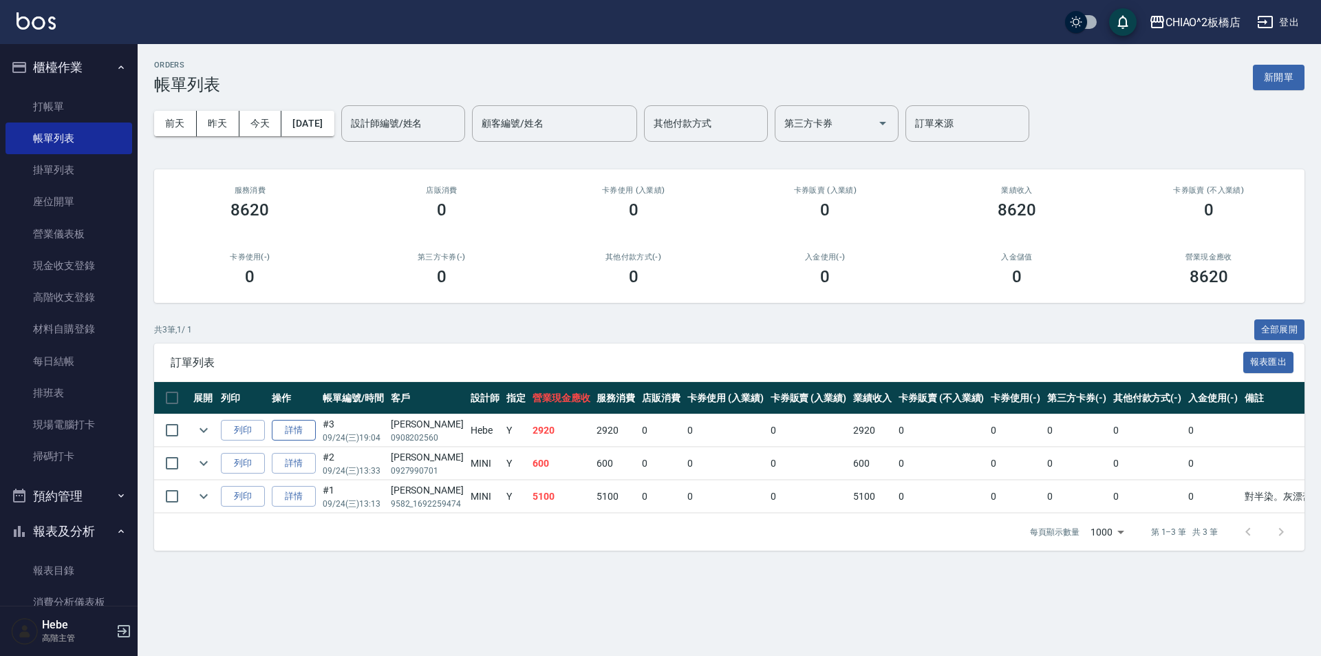
click at [301, 433] on link "詳情" at bounding box center [294, 430] width 44 height 21
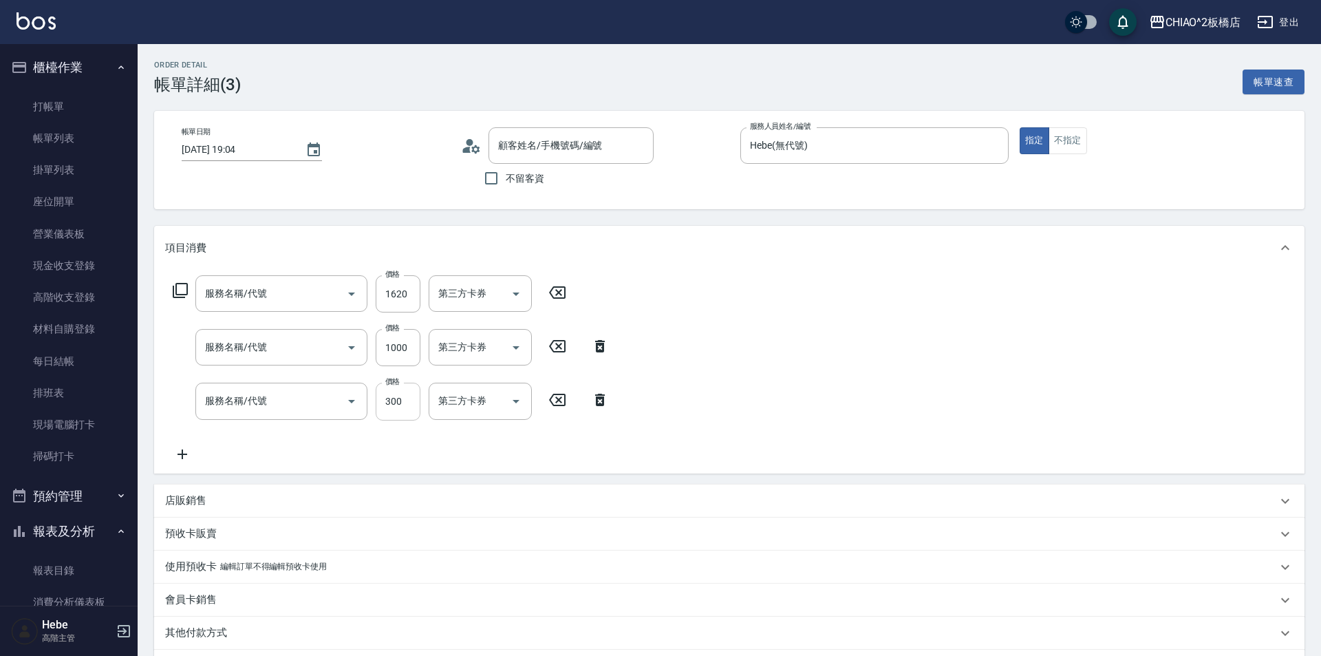
type input "[DATE] 19:04"
type input "Hebe(無代號)"
type input "女神結構護髮(126205)"
type input "補染(96701)"
type input "洗髮(96679)"
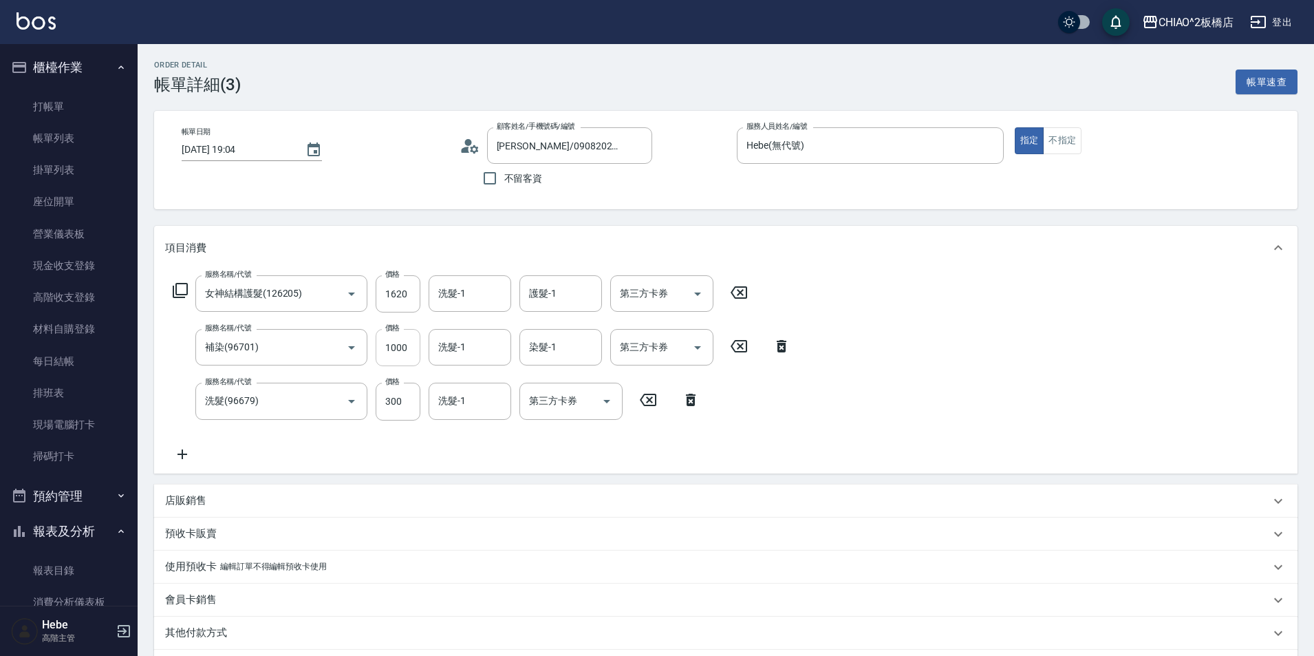
type input "[PERSON_NAME]/0908202560/null"
click at [406, 296] on input "1620" at bounding box center [398, 293] width 45 height 37
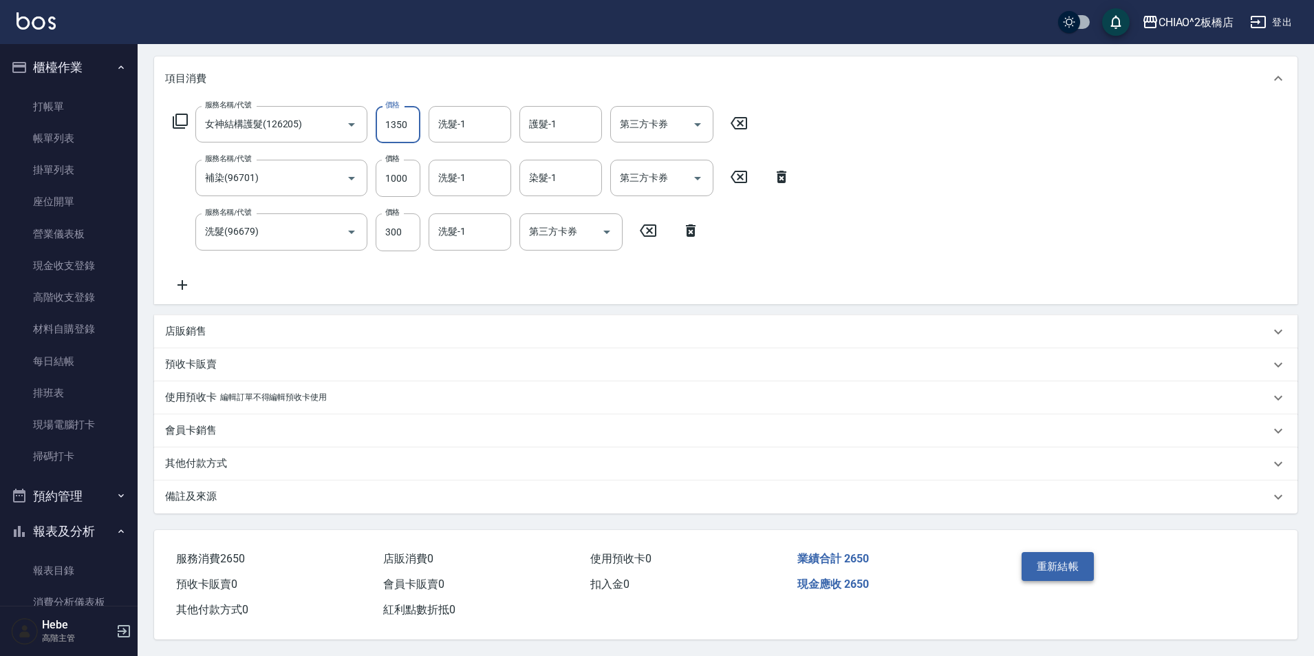
type input "1350"
click at [1066, 563] on button "重新結帳" at bounding box center [1058, 566] width 73 height 29
